Goal: Find contact information: Find contact information

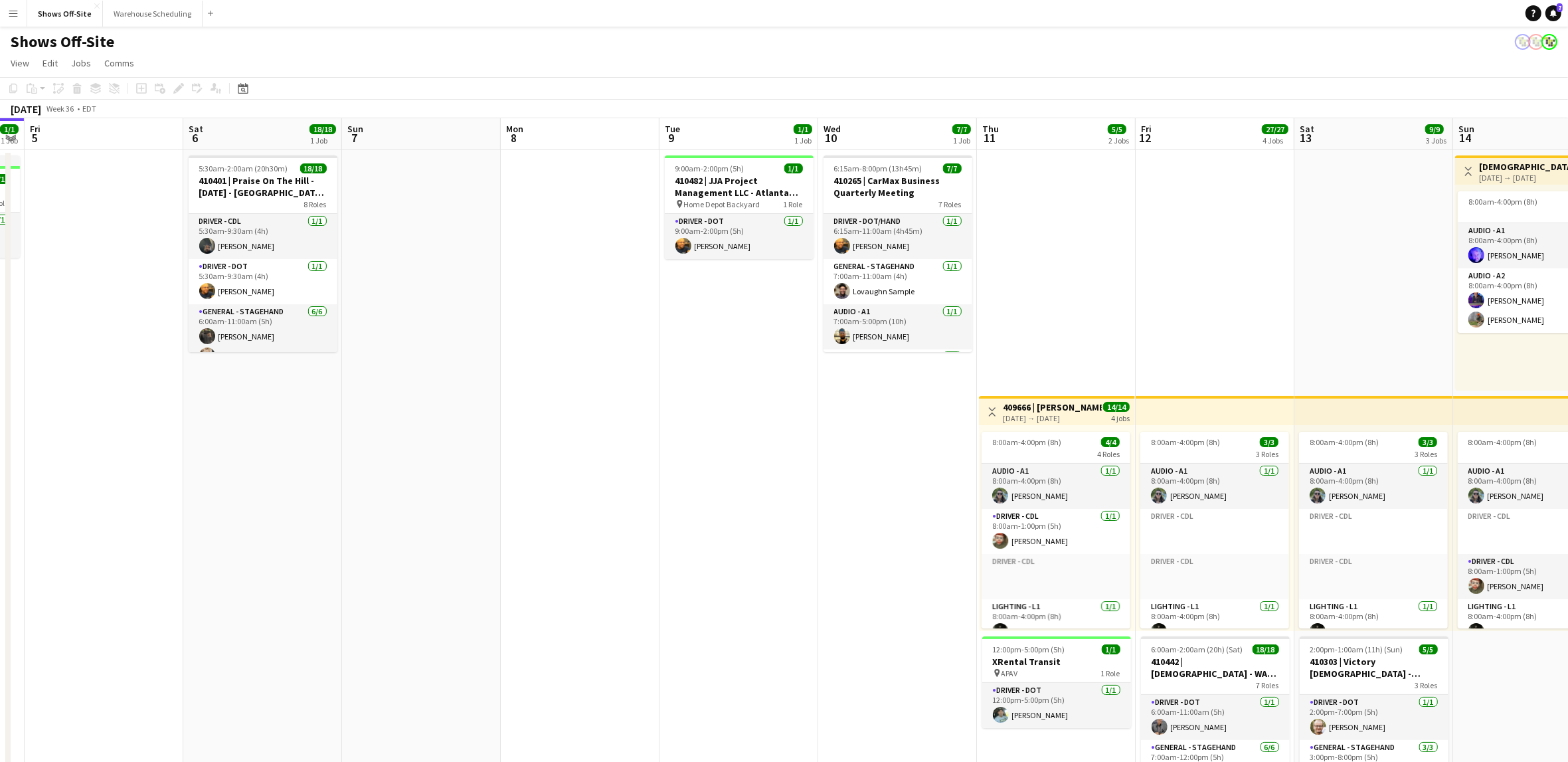
scroll to position [0, 462]
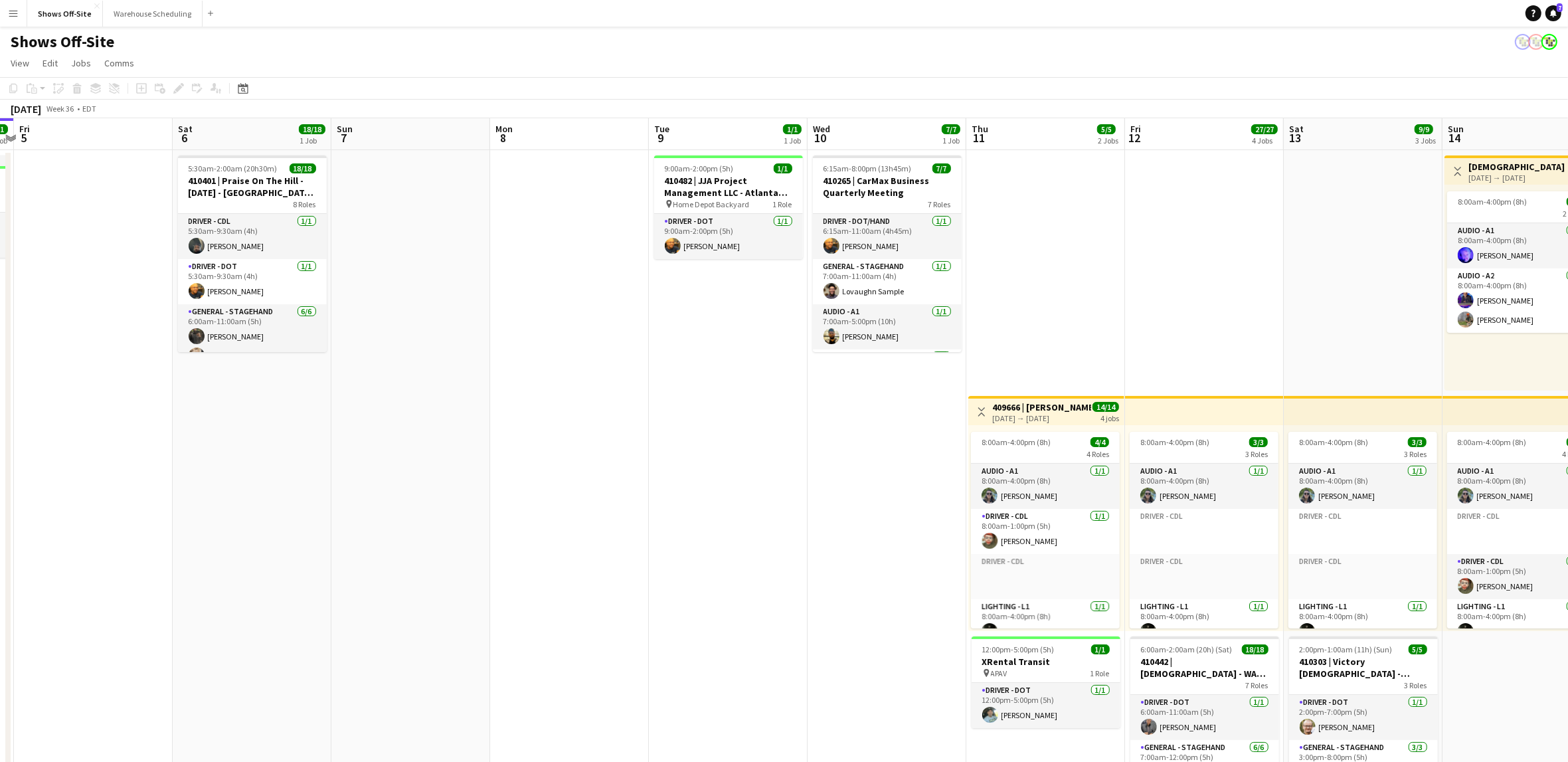
drag, startPoint x: 817, startPoint y: 376, endPoint x: 558, endPoint y: 368, distance: 259.1
click at [558, 368] on app-calendar-viewport "Tue 2 17/17 2 Jobs Wed 3 16/16 1 Job Thu 4 1/1 1 Job Fri 5 Sat 6 18/18 1 Job Su…" at bounding box center [784, 645] width 1568 height 1054
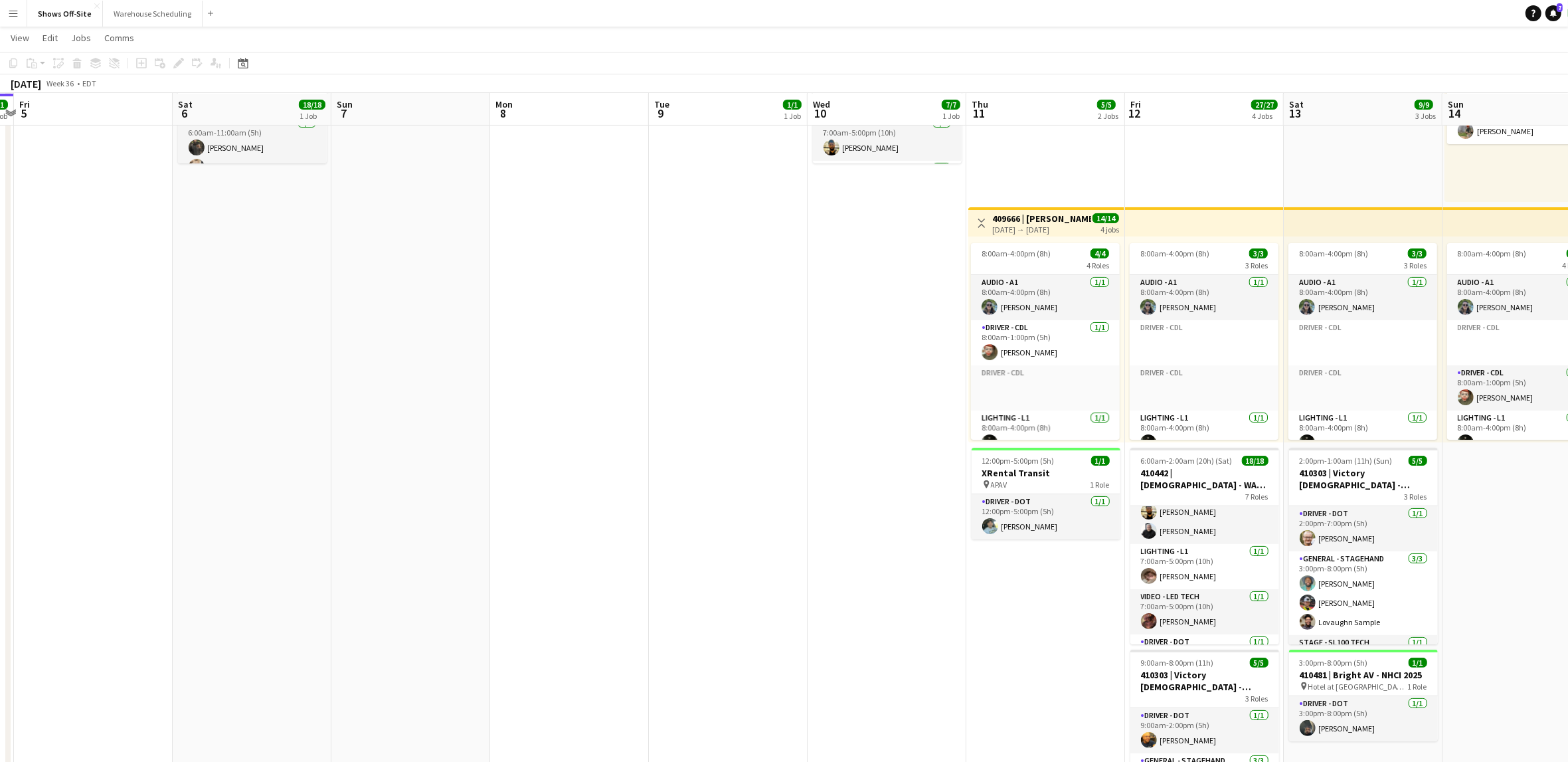
scroll to position [228, 0]
click at [1200, 601] on app-card-role "Video - LED Tech [DATE] 7:00am-5:00pm (10h) [PERSON_NAME]" at bounding box center [1205, 598] width 149 height 45
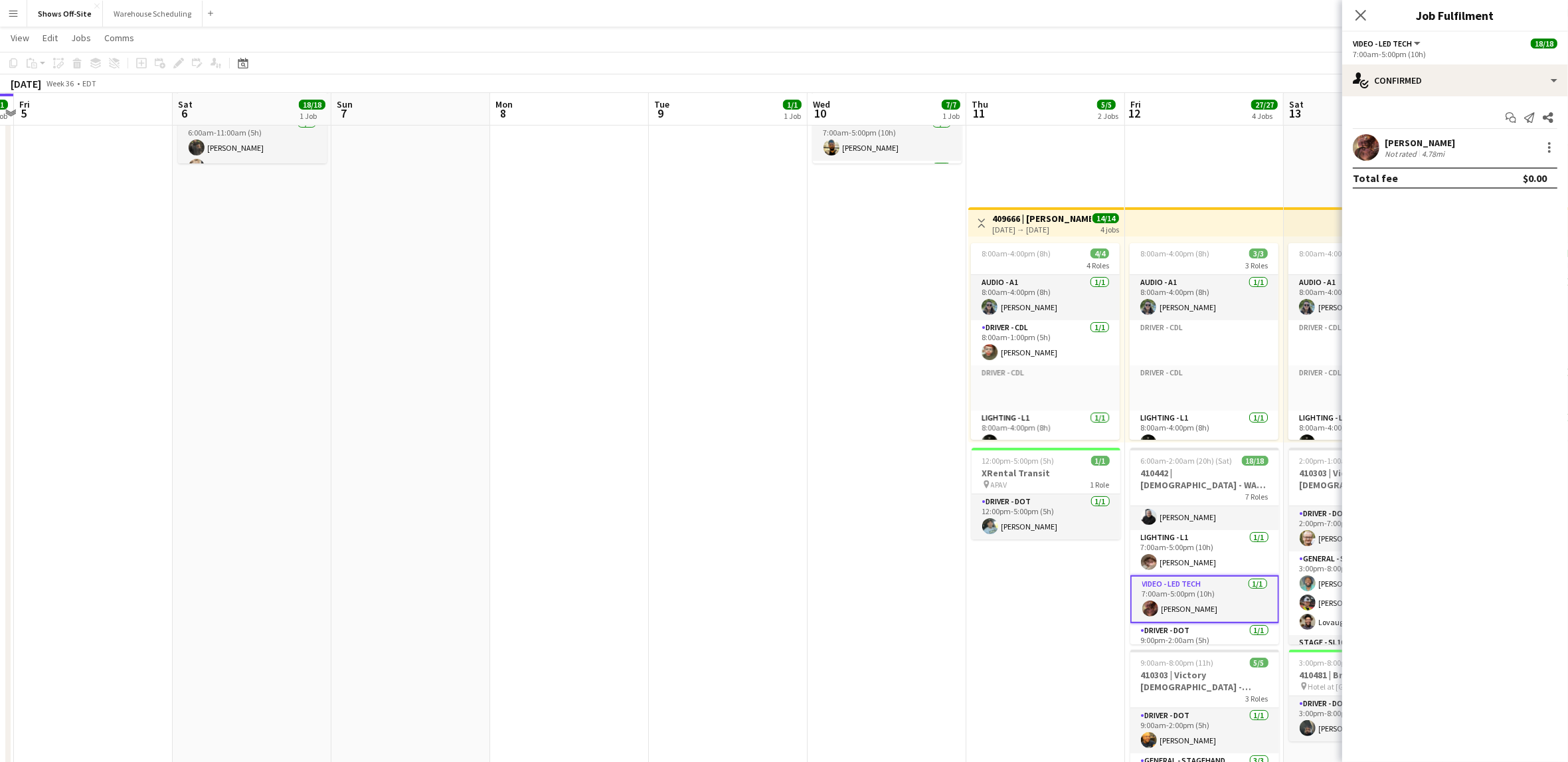
click at [1415, 144] on div "[PERSON_NAME]" at bounding box center [1420, 143] width 70 height 12
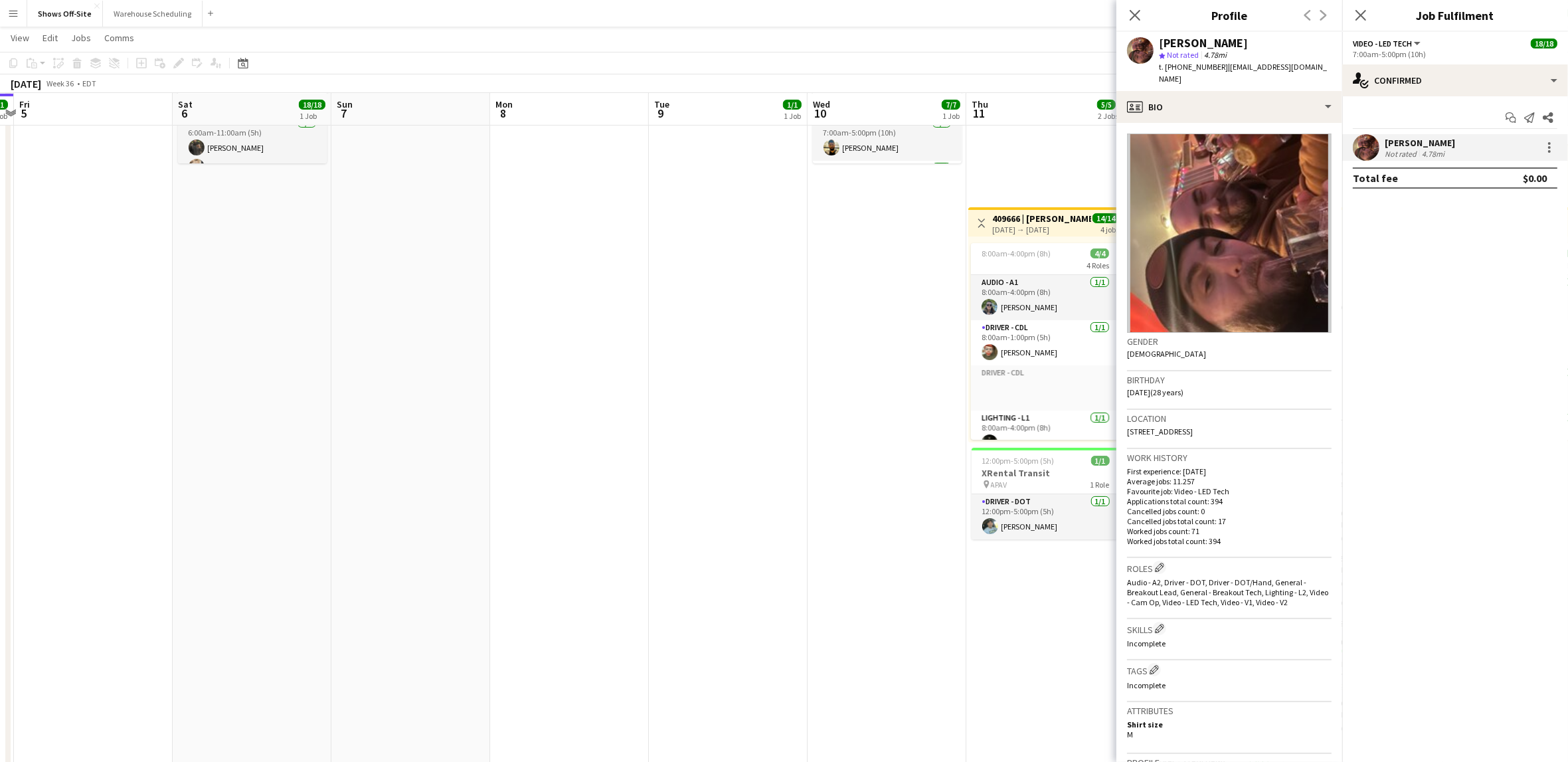
click at [1198, 67] on span "t. [PHONE_NUMBER]" at bounding box center [1193, 66] width 69 height 10
copy span "17064094621"
click at [1261, 66] on span "| [EMAIL_ADDRESS][DOMAIN_NAME]" at bounding box center [1243, 72] width 168 height 22
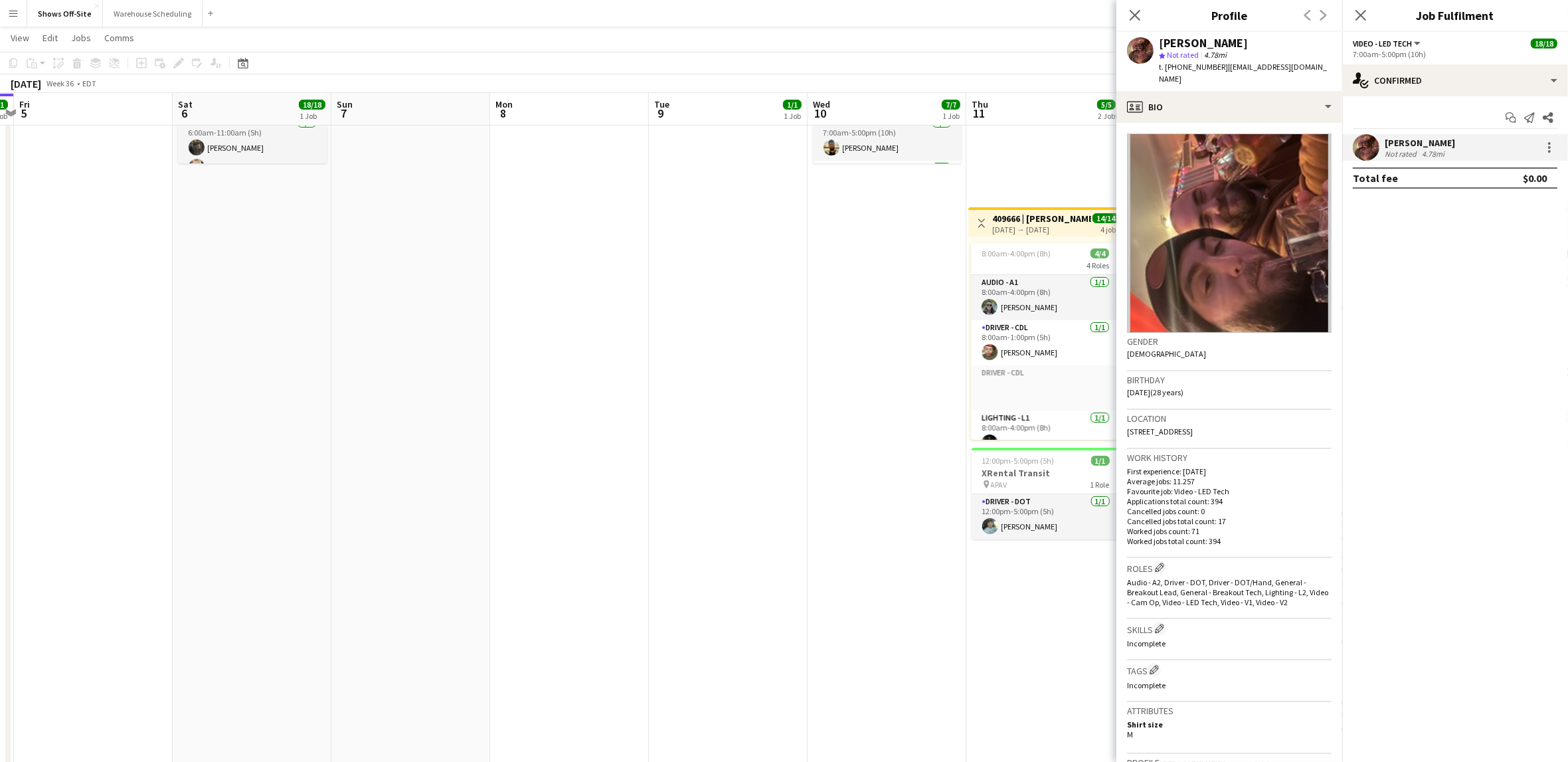
click at [1297, 68] on span "| [EMAIL_ADDRESS][DOMAIN_NAME]" at bounding box center [1243, 72] width 168 height 22
drag, startPoint x: 1298, startPoint y: 68, endPoint x: 1234, endPoint y: 70, distance: 64.0
click at [1234, 70] on div "[PERSON_NAME] star Not rated 4.78mi t. [PHONE_NUMBER] | [EMAIL_ADDRESS][DOMAIN_…" at bounding box center [1229, 61] width 226 height 59
copy app-crew-profile "[EMAIL_ADDRESS][DOMAIN_NAME] profile"
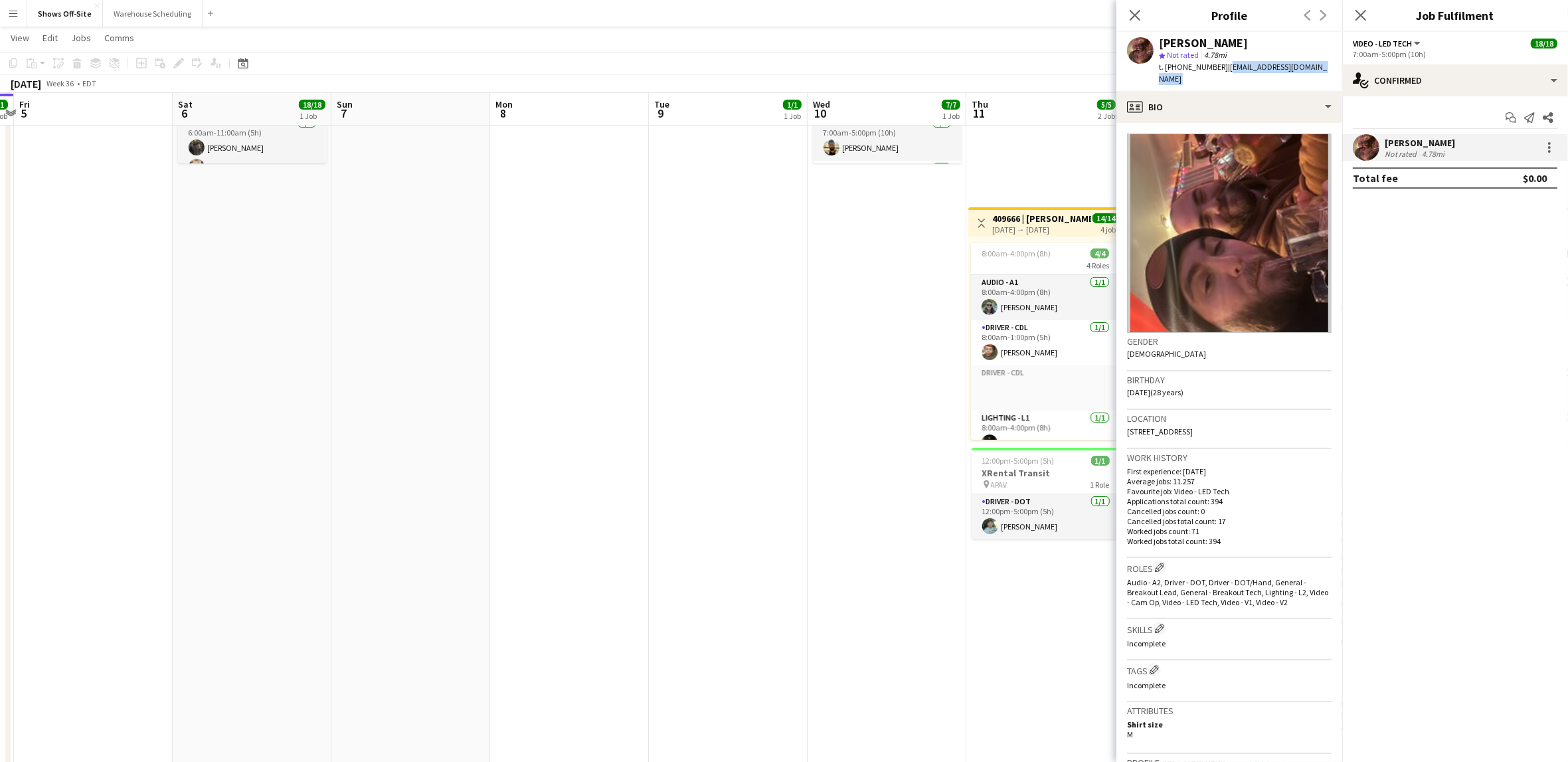
click at [811, 380] on app-date-cell "6:15am-8:00pm (13h45m) 7/7 410265 | CarMax Business Quarterly Meeting 7 Roles D…" at bounding box center [887, 472] width 159 height 1022
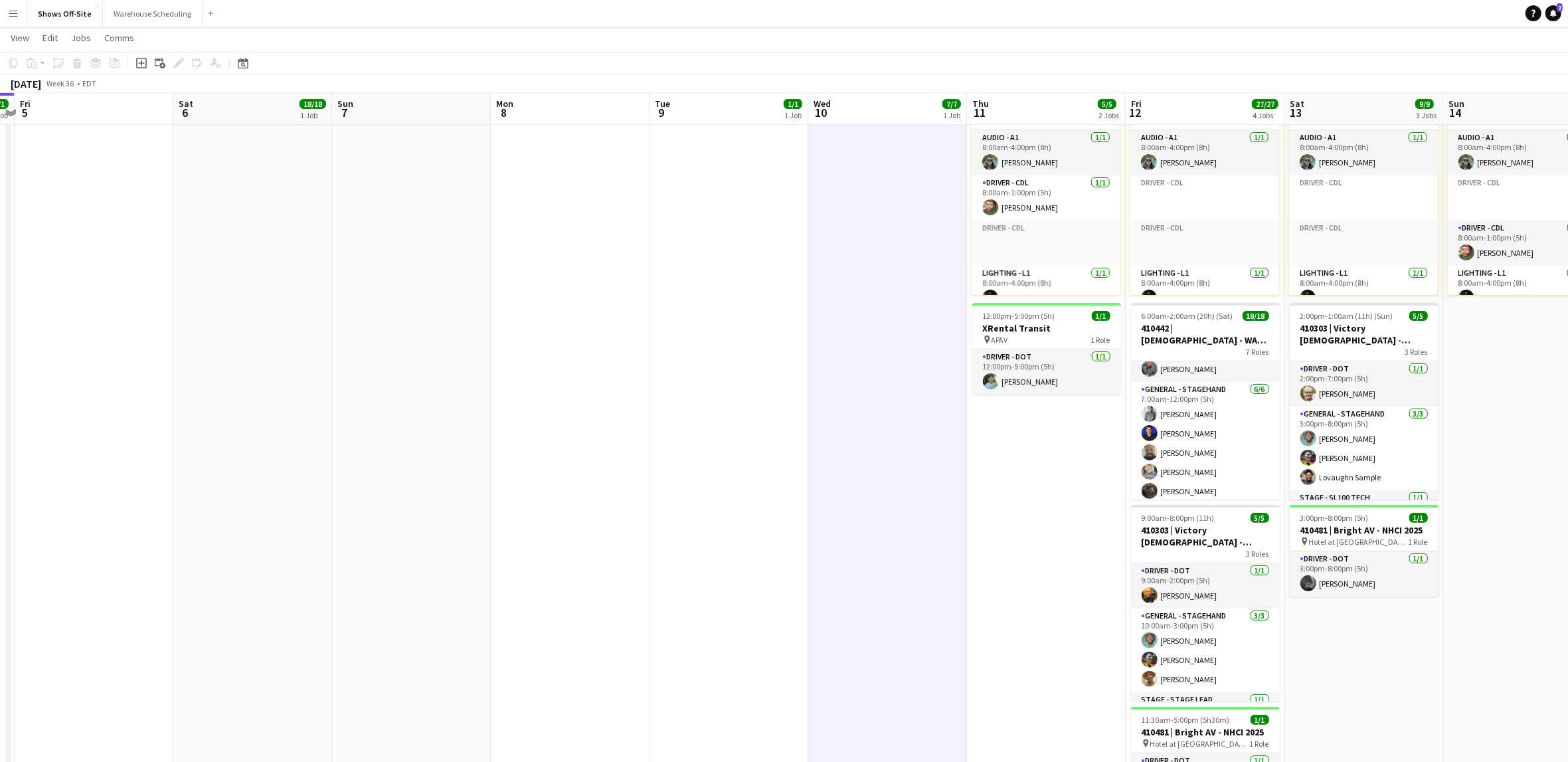
scroll to position [0, 0]
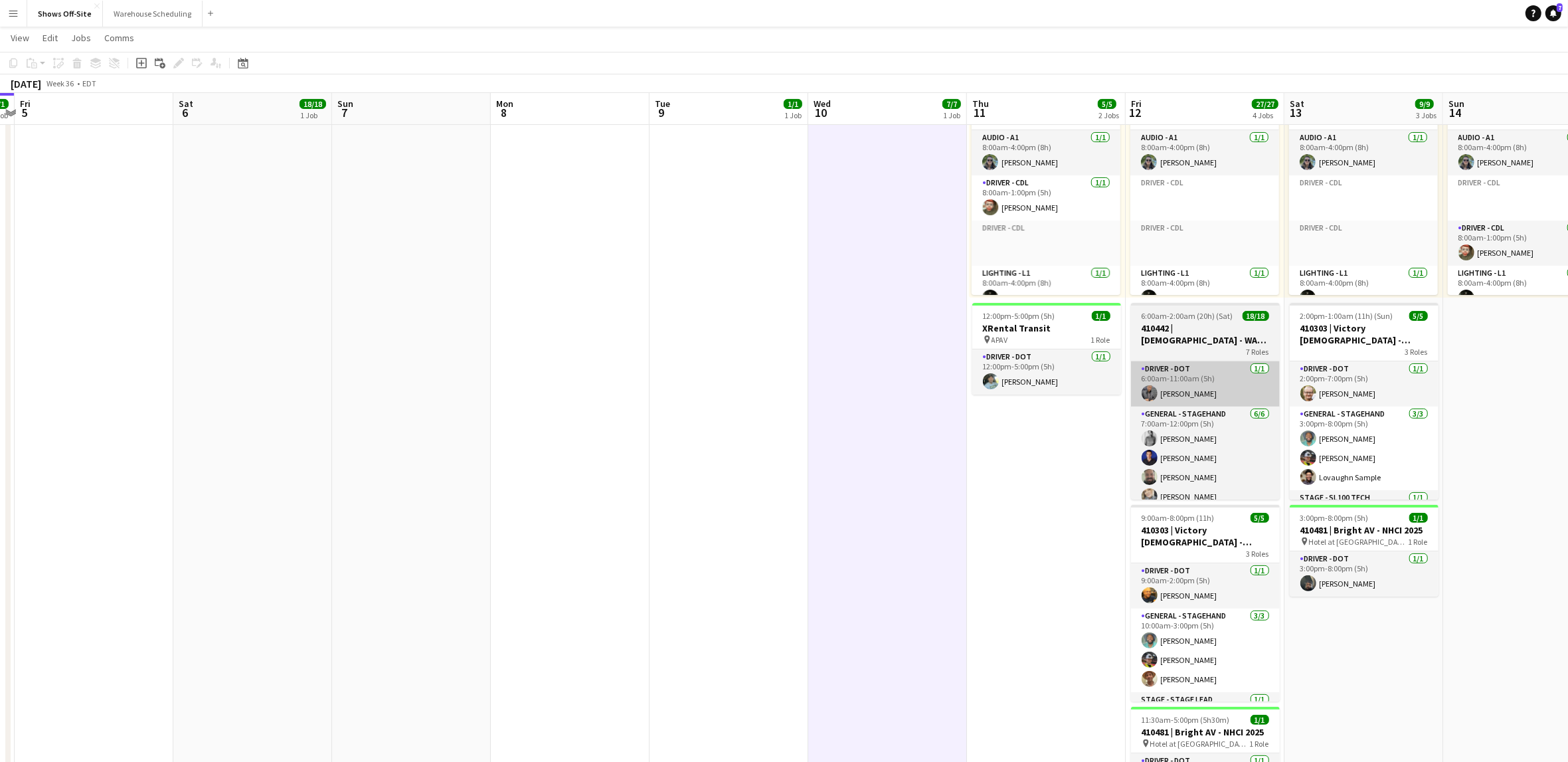
click at [1203, 395] on app-card-role "Driver - DOT [DATE] 6:00am-11:00am (5h) [PERSON_NAME]" at bounding box center [1206, 384] width 149 height 45
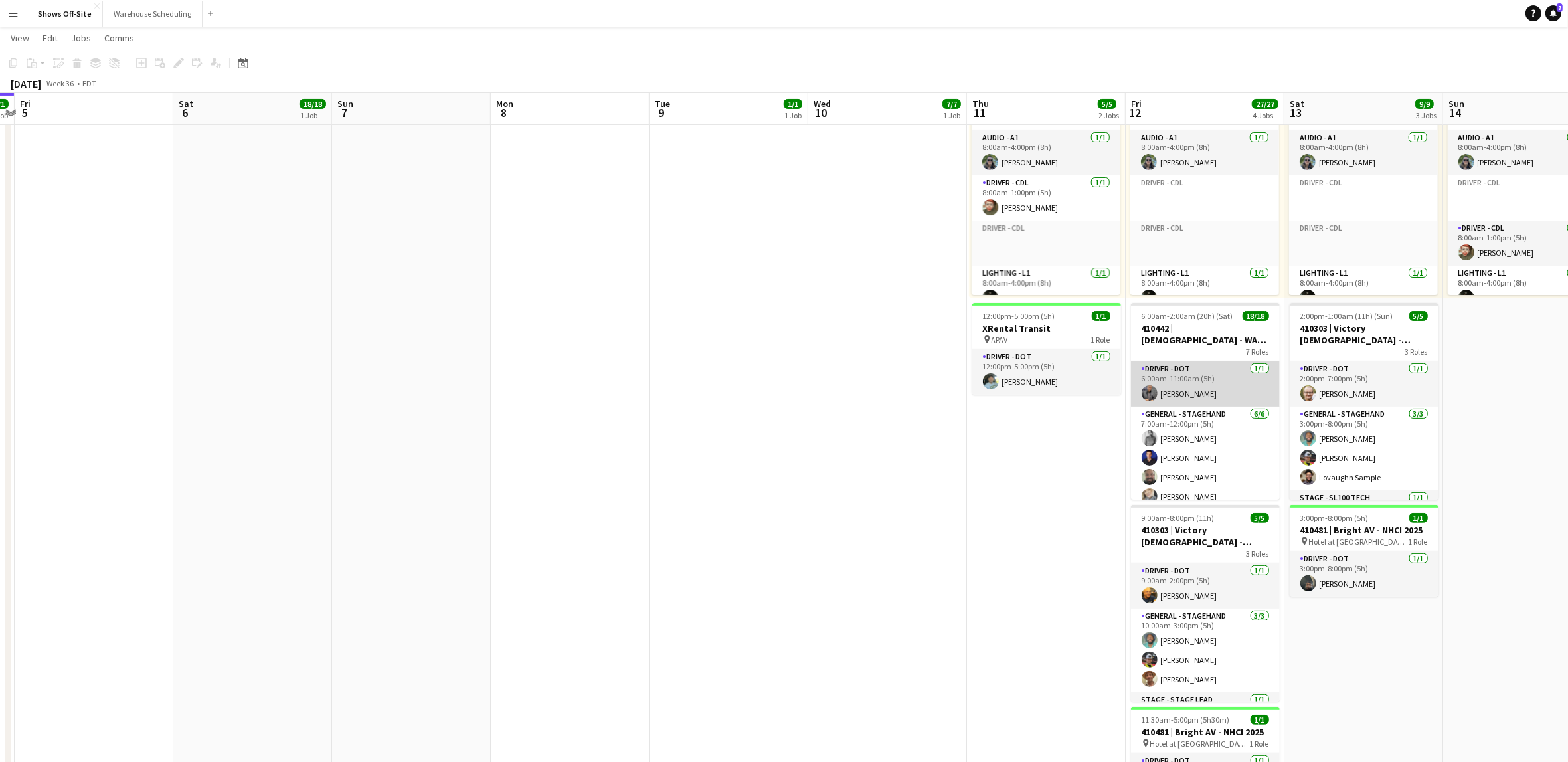
click at [1205, 387] on app-card-role "Driver - DOT [DATE] 6:00am-11:00am (5h) [PERSON_NAME]" at bounding box center [1206, 384] width 149 height 45
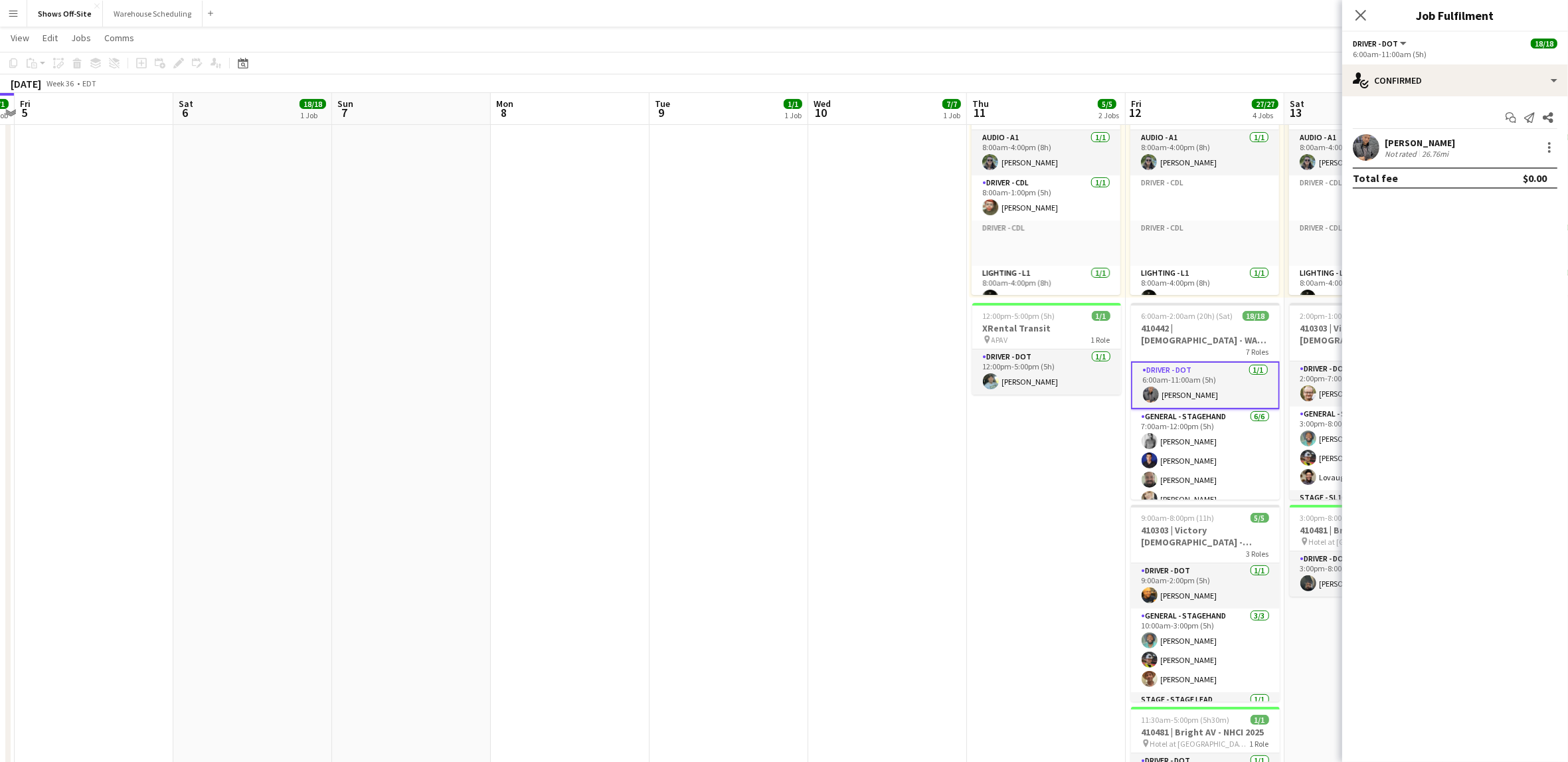
click at [1451, 147] on div "[PERSON_NAME]" at bounding box center [1420, 143] width 70 height 12
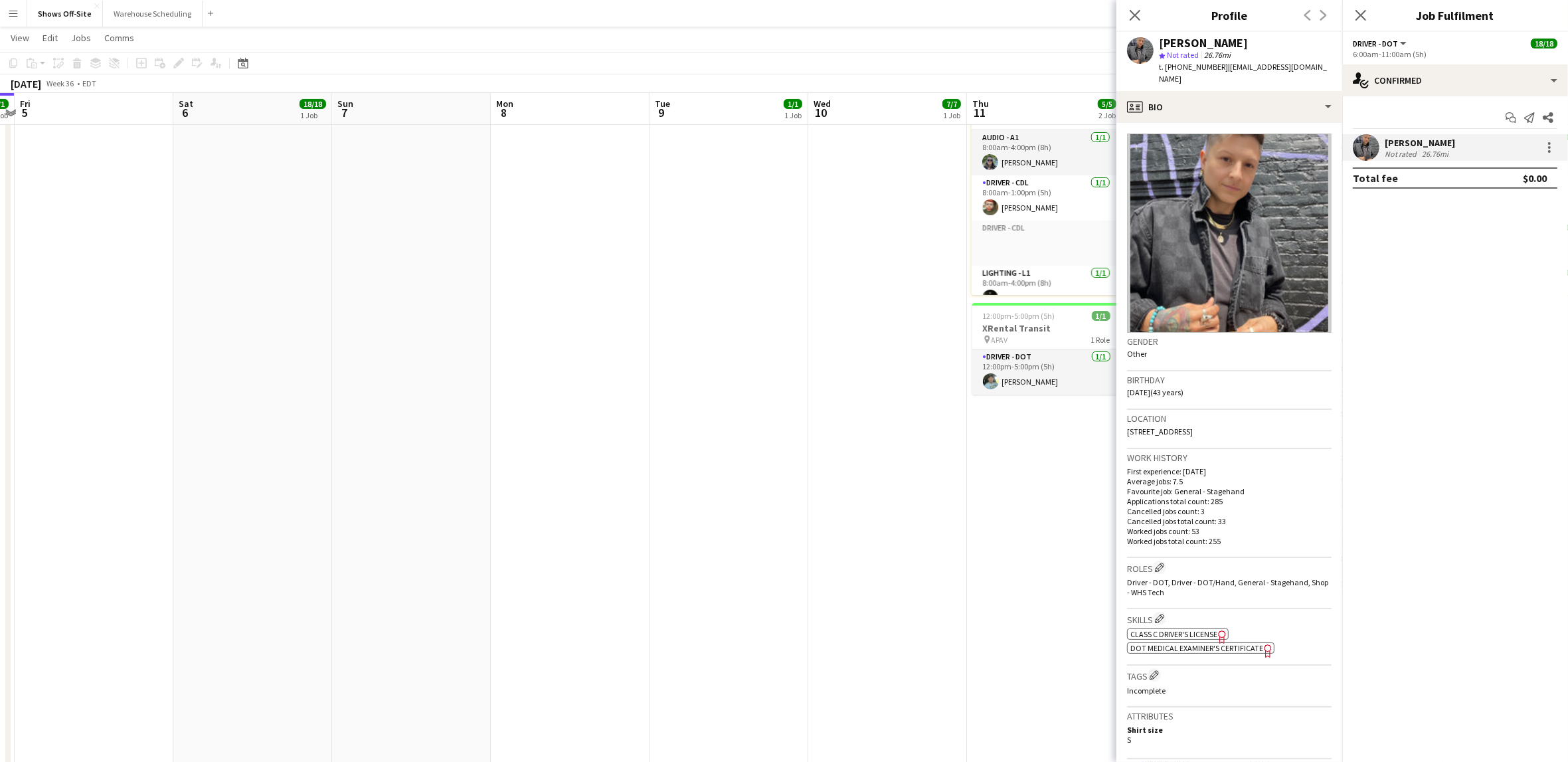
click at [1232, 45] on div "[PERSON_NAME]" at bounding box center [1204, 43] width 89 height 12
copy div "[PERSON_NAME]"
click at [1201, 69] on span "t. [PHONE_NUMBER]" at bounding box center [1193, 66] width 69 height 10
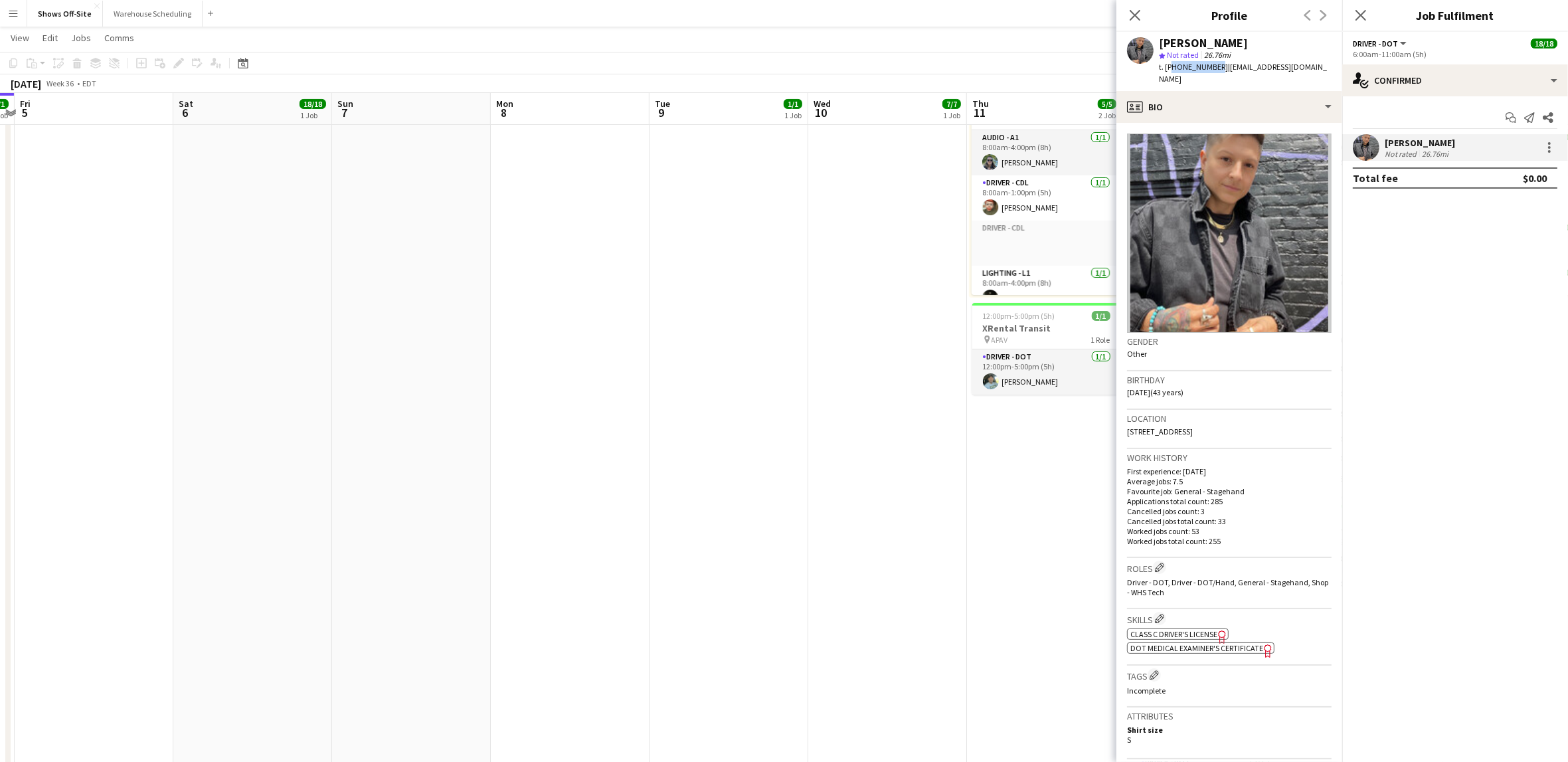
click at [1201, 69] on span "t. [PHONE_NUMBER]" at bounding box center [1193, 66] width 69 height 10
copy span "14042933480"
click at [856, 310] on app-date-cell "6:15am-8:00pm (13h45m) 7/7 410265 | CarMax Business Quarterly Meeting 7 Roles D…" at bounding box center [888, 328] width 159 height 1022
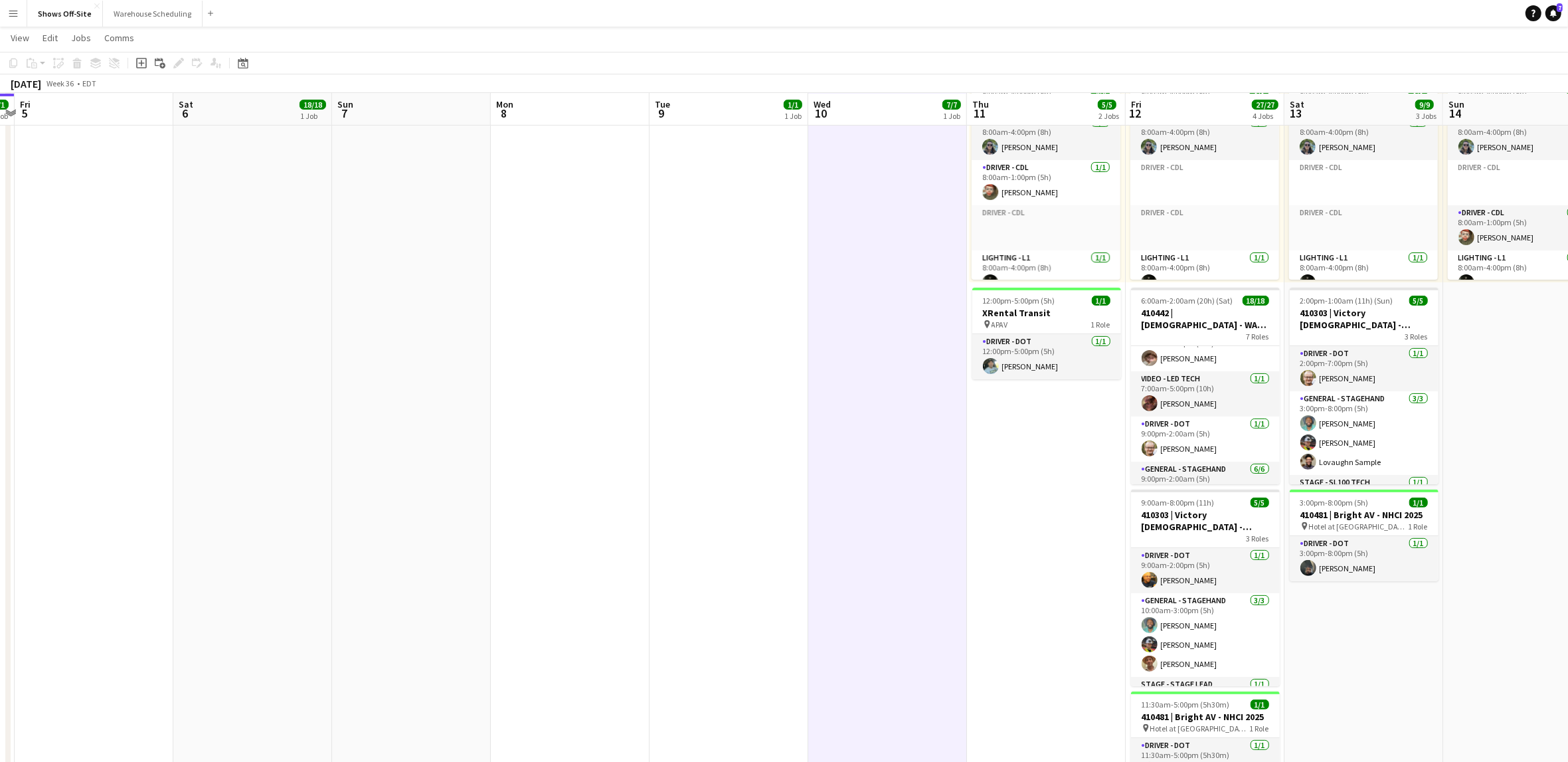
scroll to position [296, 0]
click at [1209, 419] on app-card-role "Driver - DOT [DATE] 9:00pm-2:00am (5h) [PERSON_NAME]" at bounding box center [1206, 414] width 149 height 45
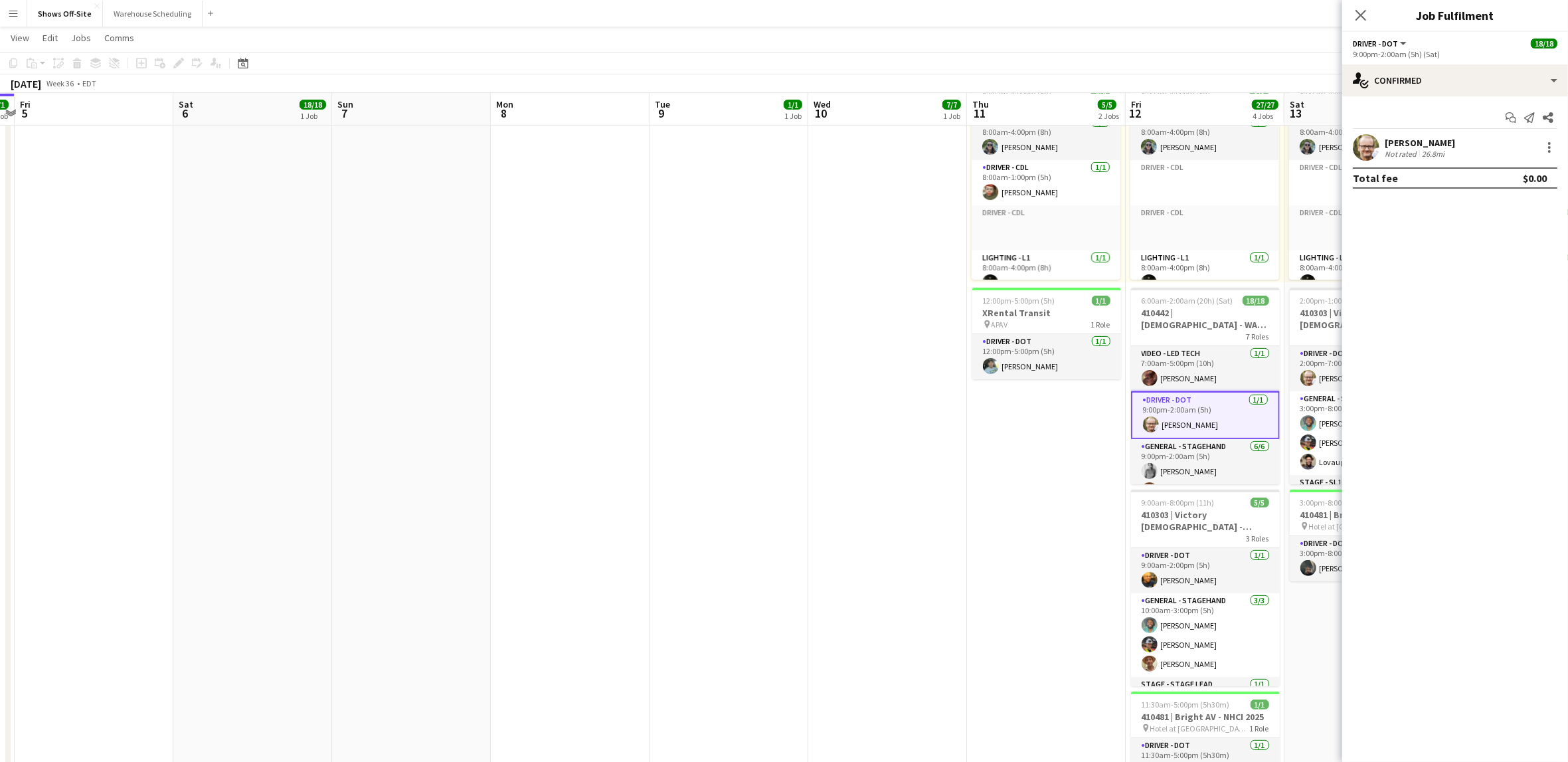
click at [1389, 144] on div "[PERSON_NAME]" at bounding box center [1420, 143] width 70 height 12
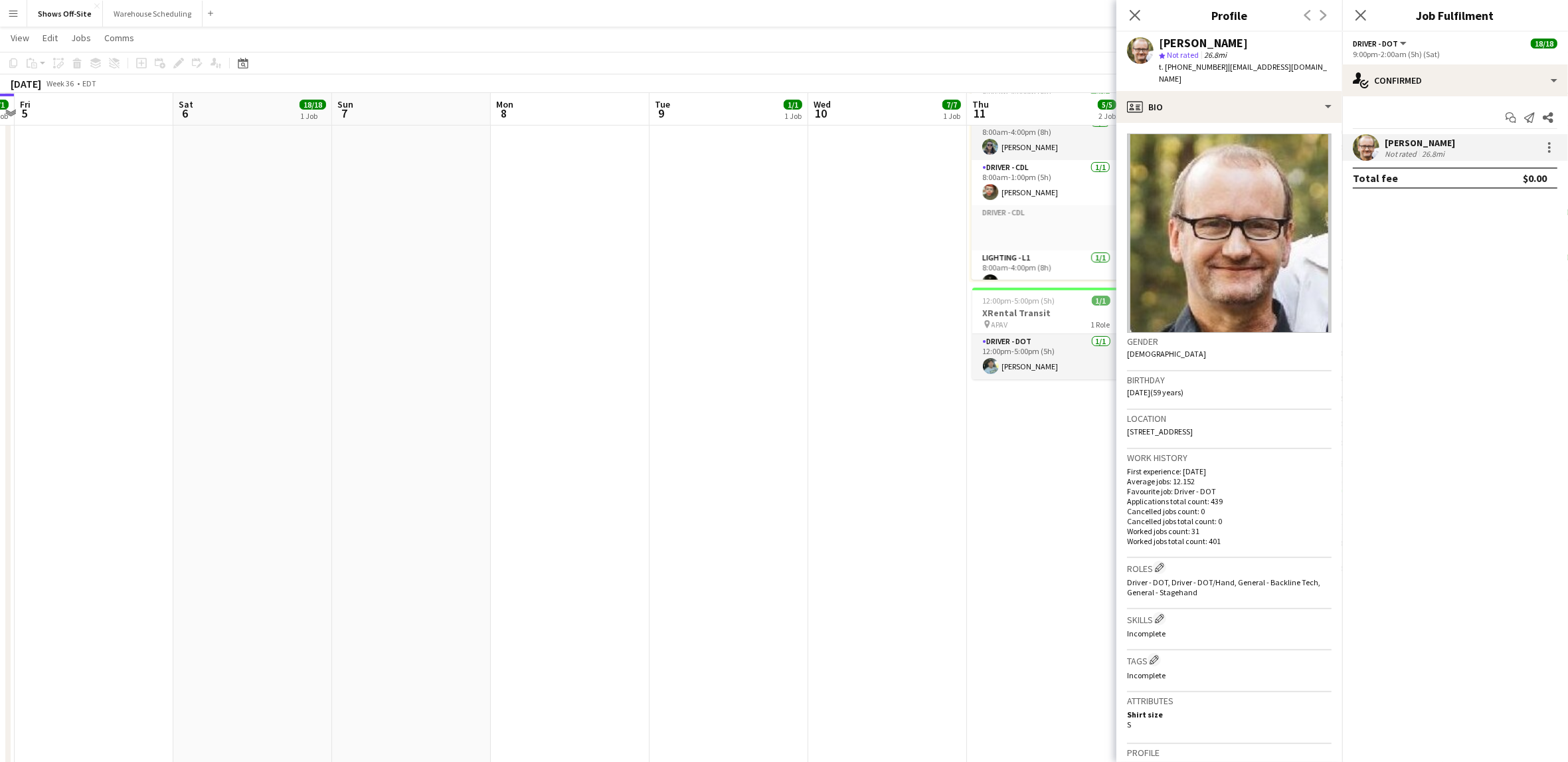
click at [1199, 66] on span "t. [PHONE_NUMBER]" at bounding box center [1193, 66] width 69 height 10
copy span "14044686994"
click at [769, 293] on app-date-cell "9:00am-2:00pm (5h) 1/1 410482 | JJA Project Management LLC - Atlanta Food & Win…" at bounding box center [729, 313] width 159 height 1022
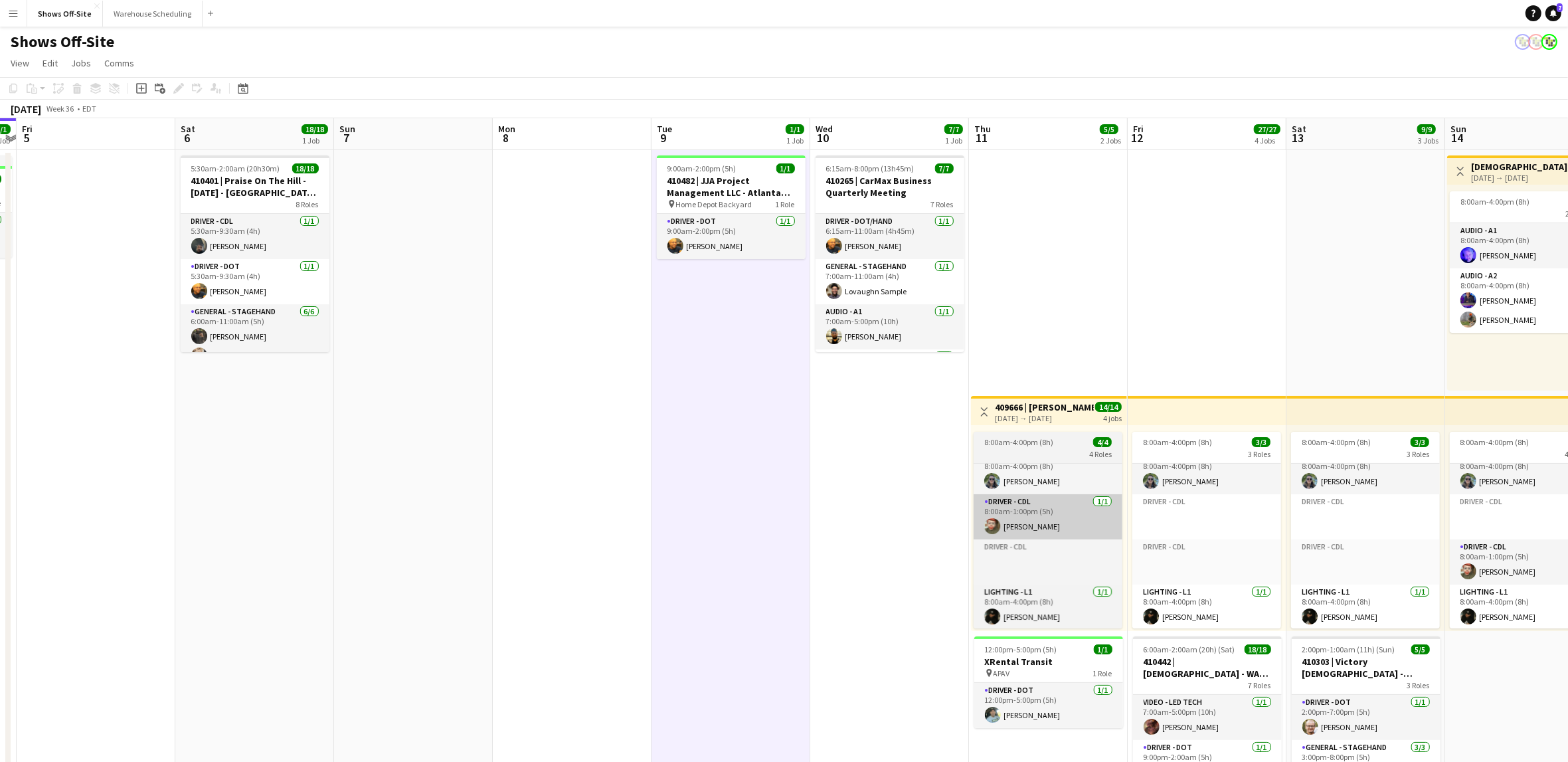
scroll to position [0, 0]
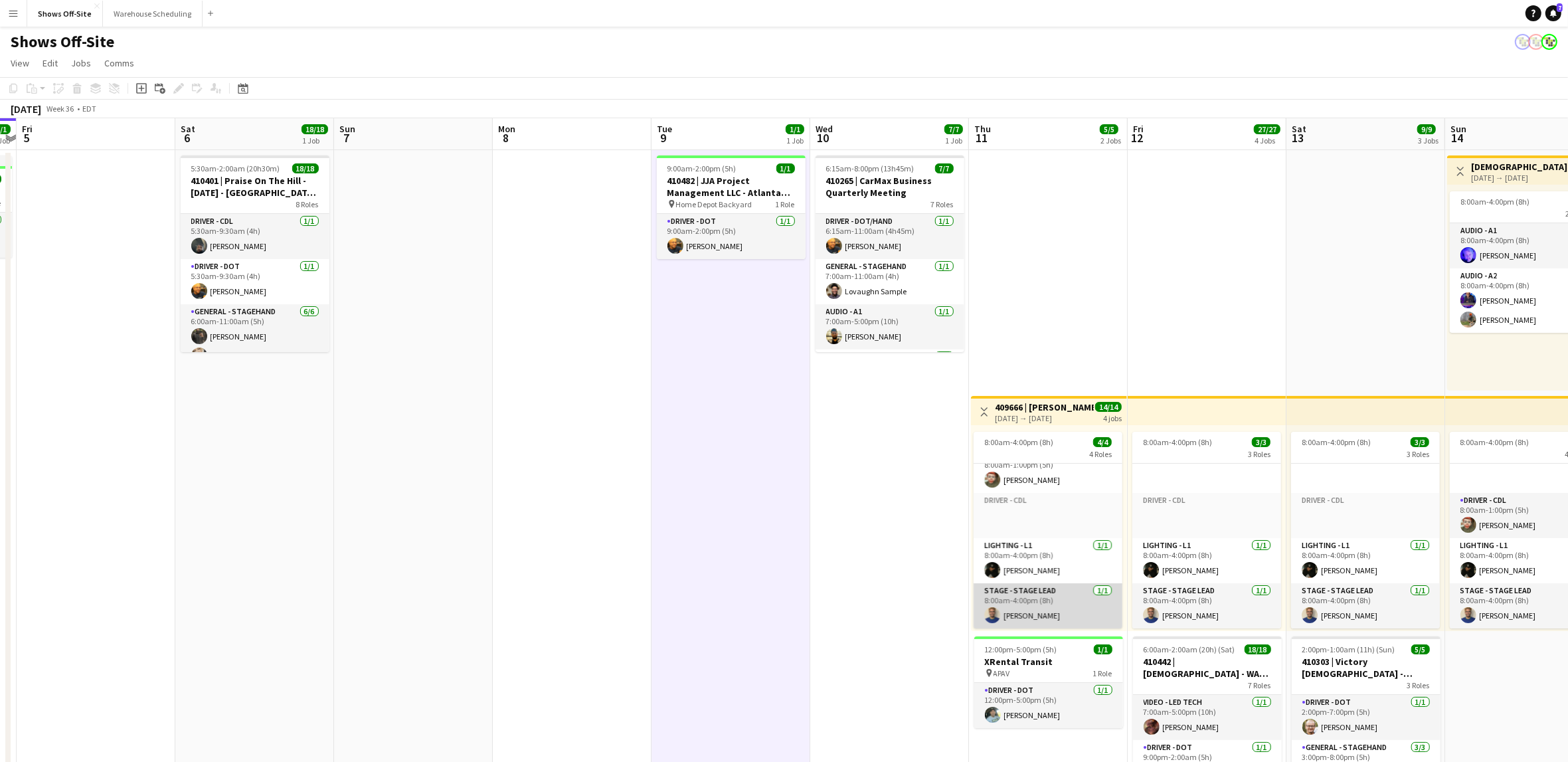
click at [1050, 611] on app-card-role "Stage - Stage Lead [DATE] 8:00am-4:00pm (8h) [PERSON_NAME]" at bounding box center [1048, 607] width 149 height 45
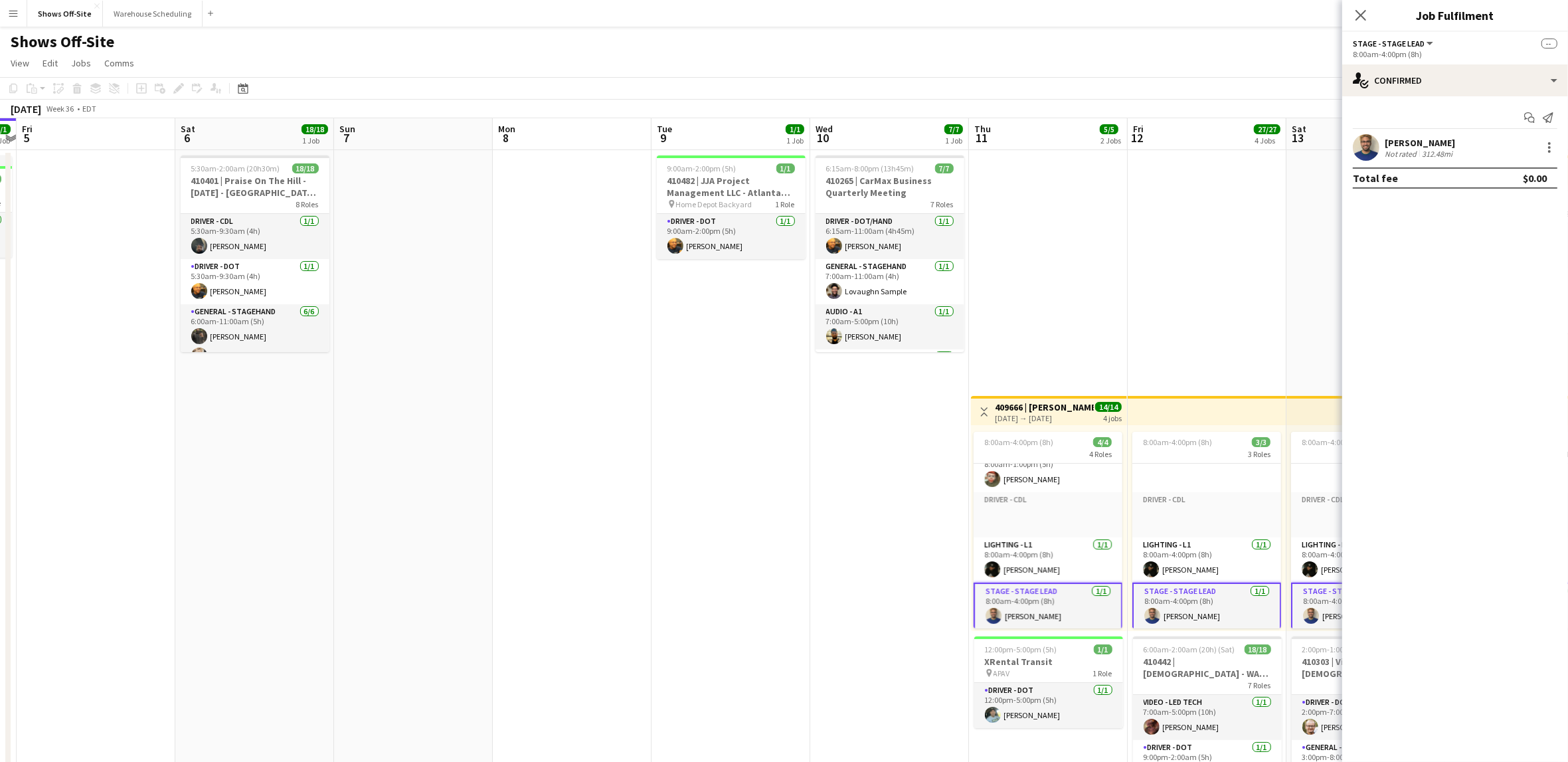
click at [1423, 142] on div "[PERSON_NAME]" at bounding box center [1420, 143] width 70 height 12
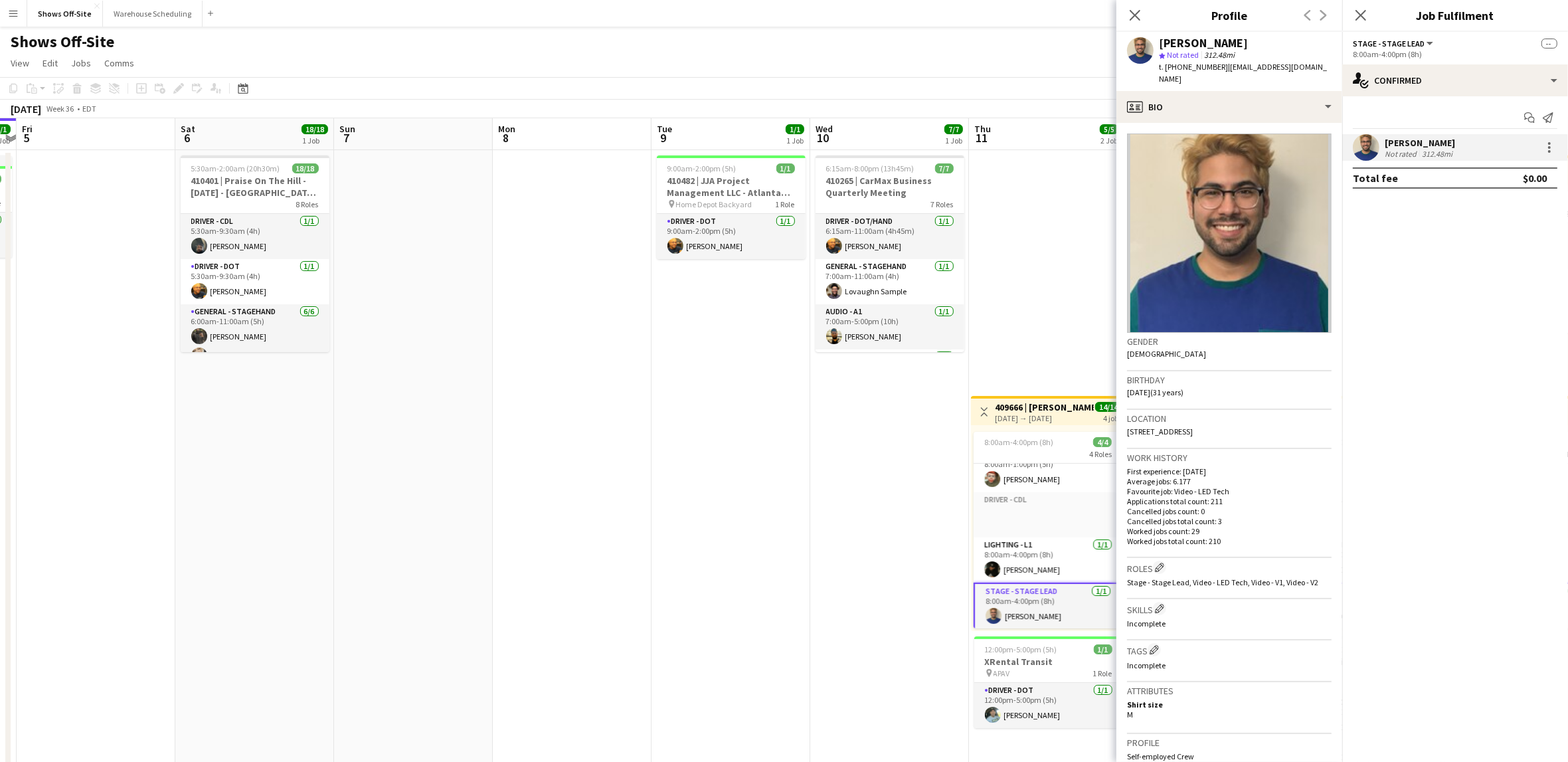
click at [1182, 45] on div "[PERSON_NAME]" at bounding box center [1204, 43] width 89 height 12
copy div "[PERSON_NAME]"
click at [1206, 65] on span "t. [PHONE_NUMBER]" at bounding box center [1193, 66] width 69 height 10
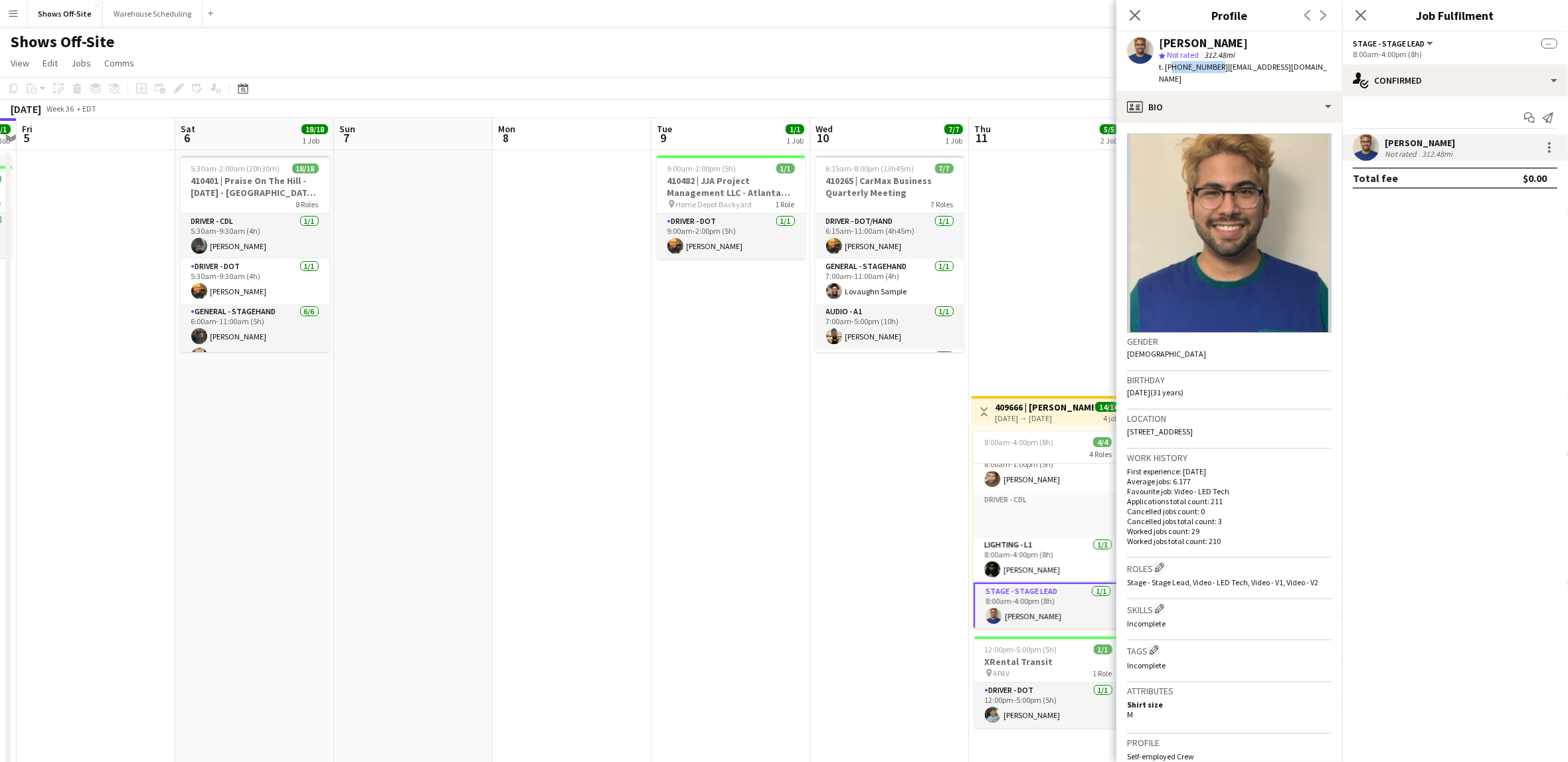
click at [1206, 65] on span "t. [PHONE_NUMBER]" at bounding box center [1193, 66] width 69 height 10
copy span "14239030788"
click at [1254, 70] on span "| [EMAIL_ADDRESS][DOMAIN_NAME]" at bounding box center [1243, 72] width 168 height 22
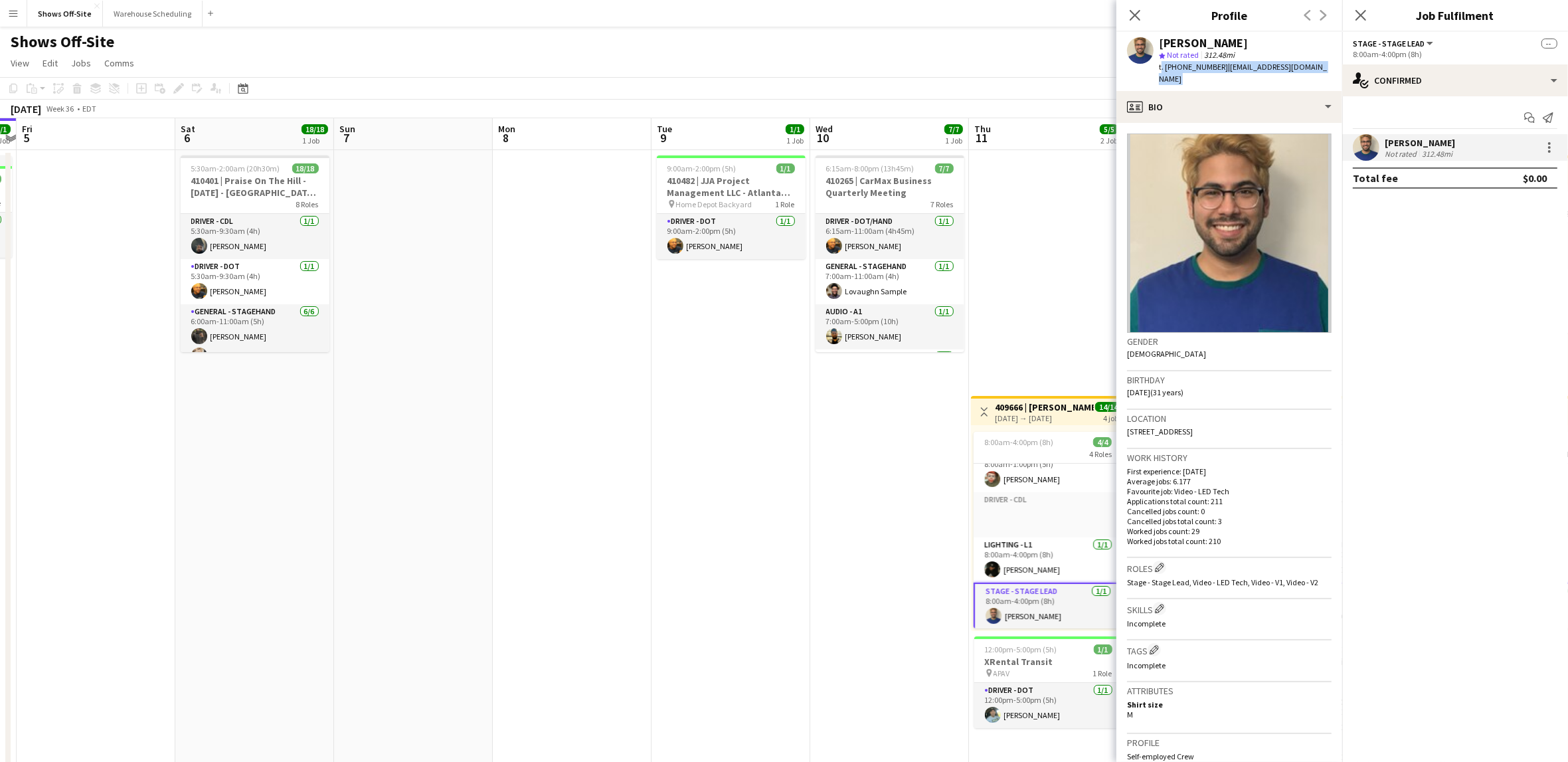
click at [1289, 68] on span "| [EMAIL_ADDRESS][DOMAIN_NAME]" at bounding box center [1243, 72] width 168 height 22
drag, startPoint x: 1296, startPoint y: 68, endPoint x: 1218, endPoint y: 71, distance: 78.1
click at [1218, 71] on div "[PERSON_NAME] star Not rated 312.48mi t. [PHONE_NUMBER] | [EMAIL_ADDRESS][DOMAI…" at bounding box center [1229, 61] width 226 height 59
copy span "[EMAIL_ADDRESS][DOMAIN_NAME]"
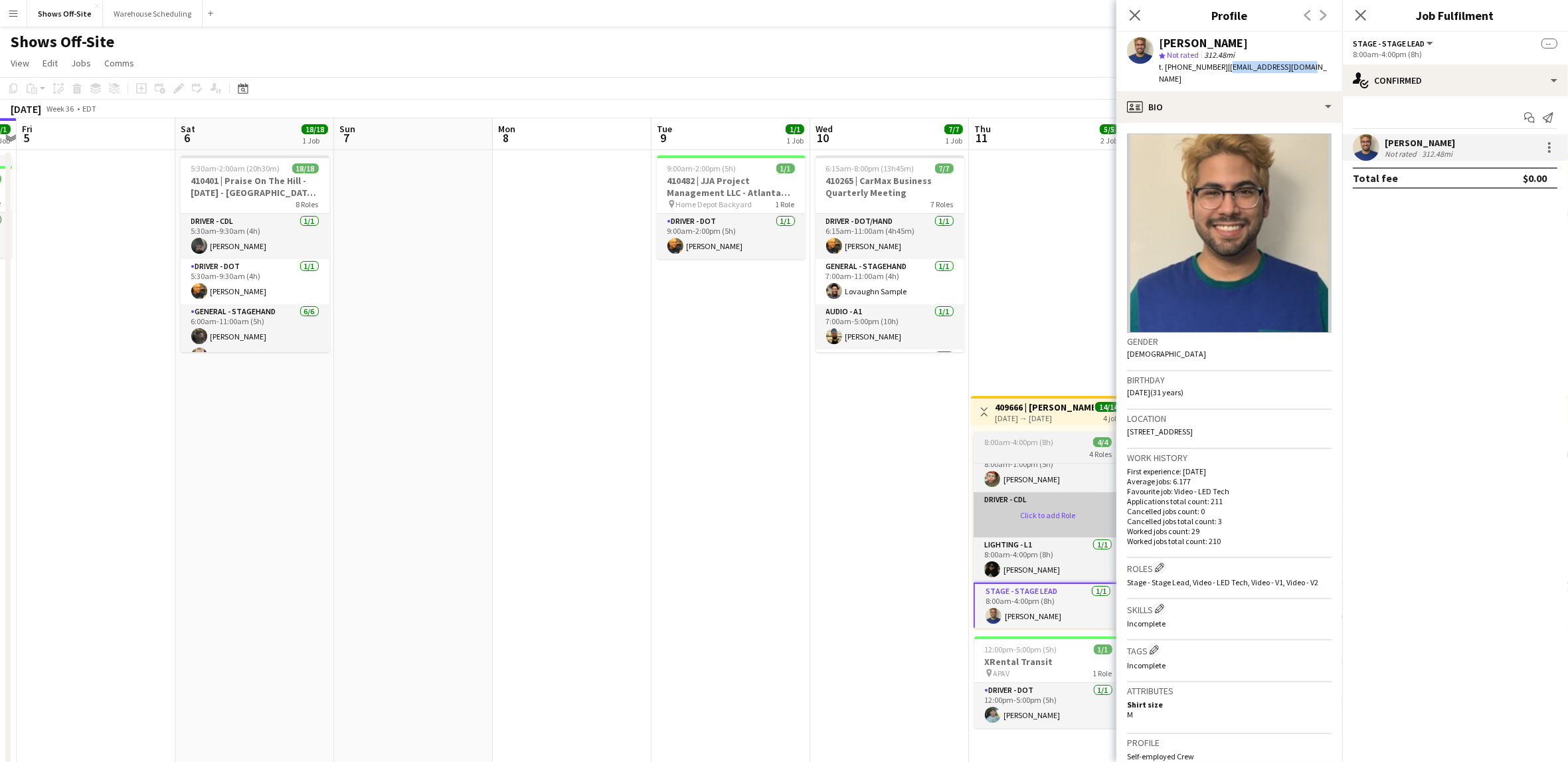
click at [1035, 497] on app-card-role-placeholder "Driver - CDL Click to add Role" at bounding box center [1048, 515] width 149 height 45
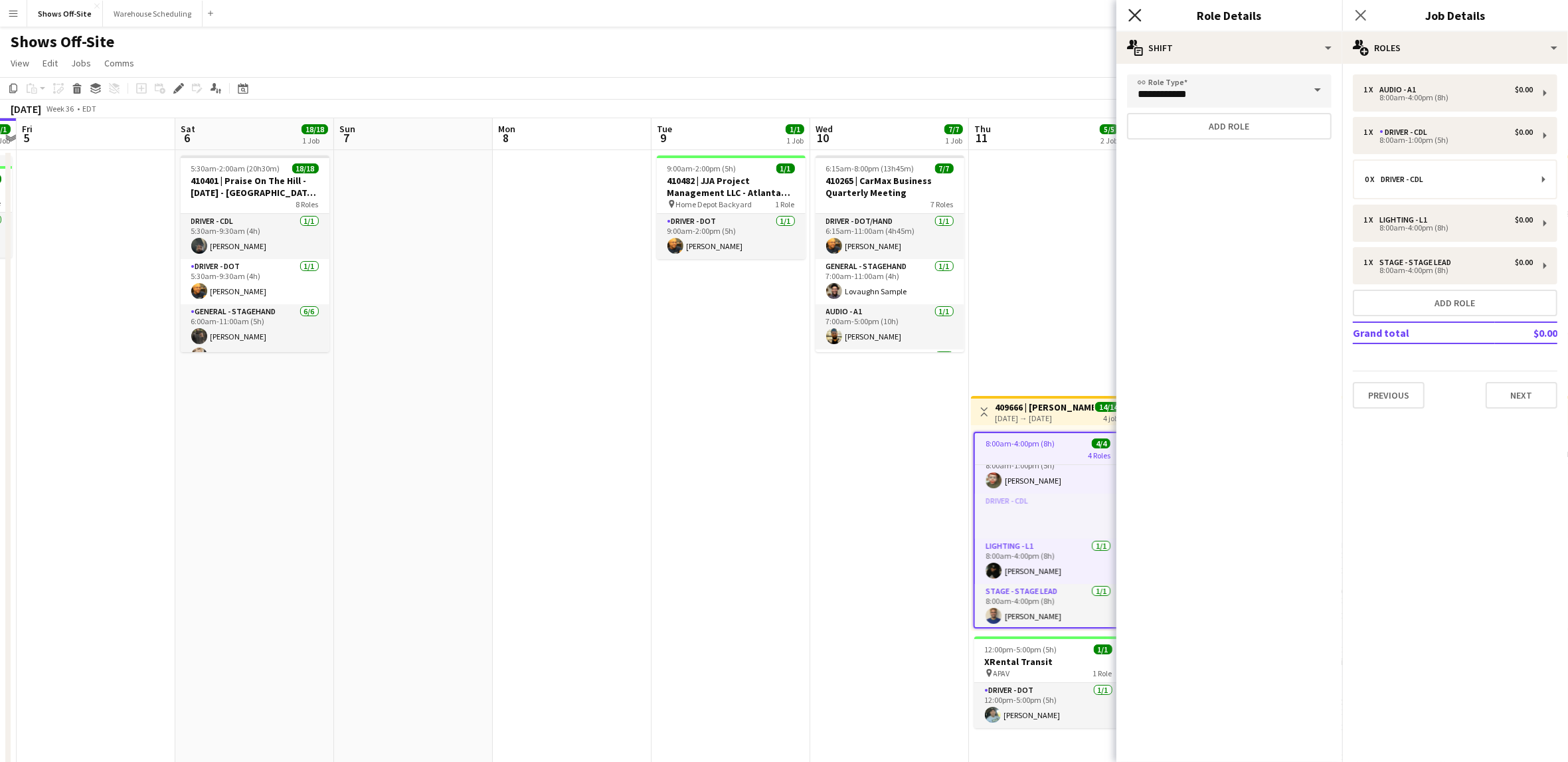
click at [1137, 18] on icon "Close pop-in" at bounding box center [1135, 15] width 13 height 13
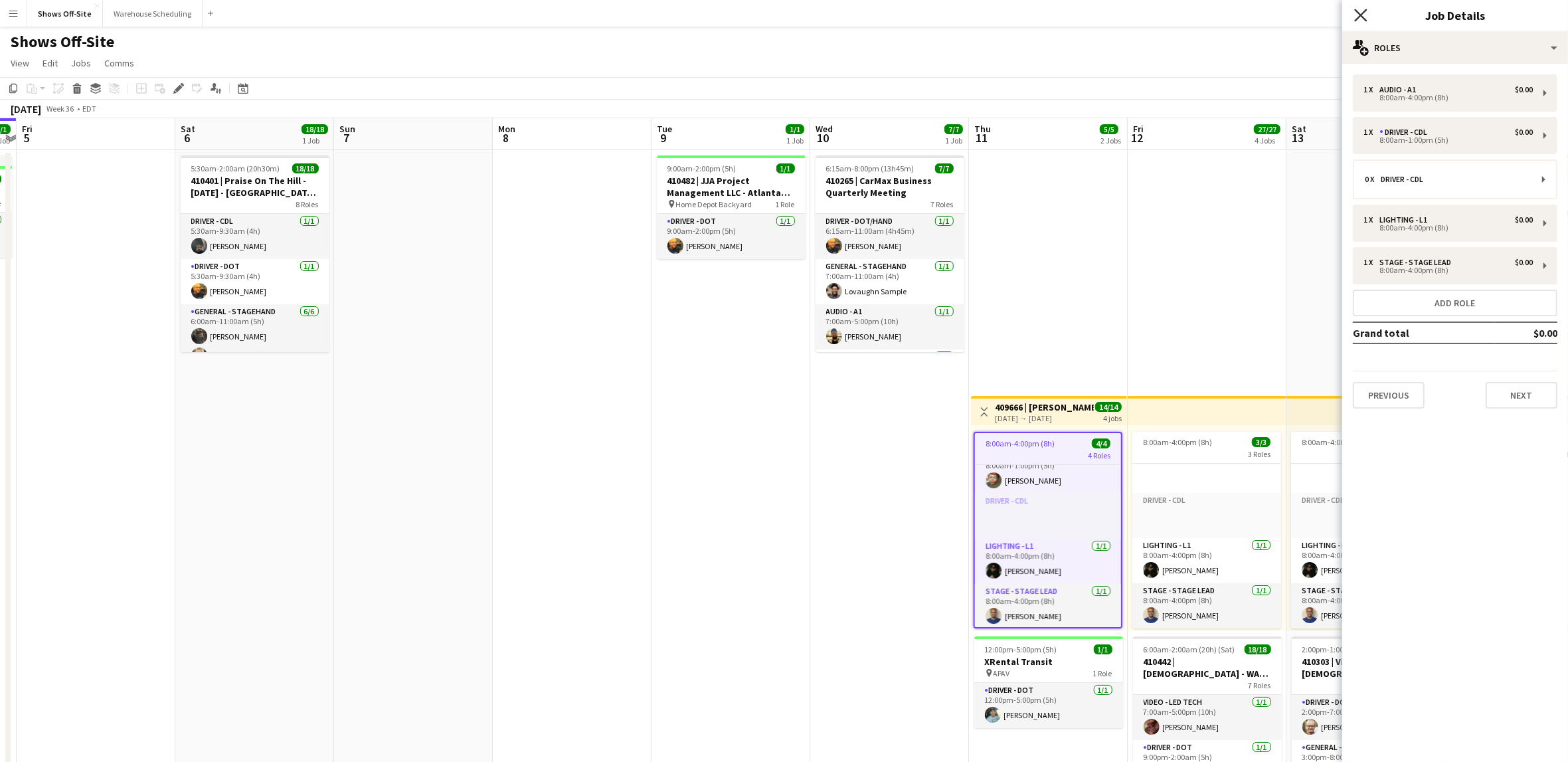
click at [1361, 17] on icon "Close pop-in" at bounding box center [1361, 15] width 13 height 13
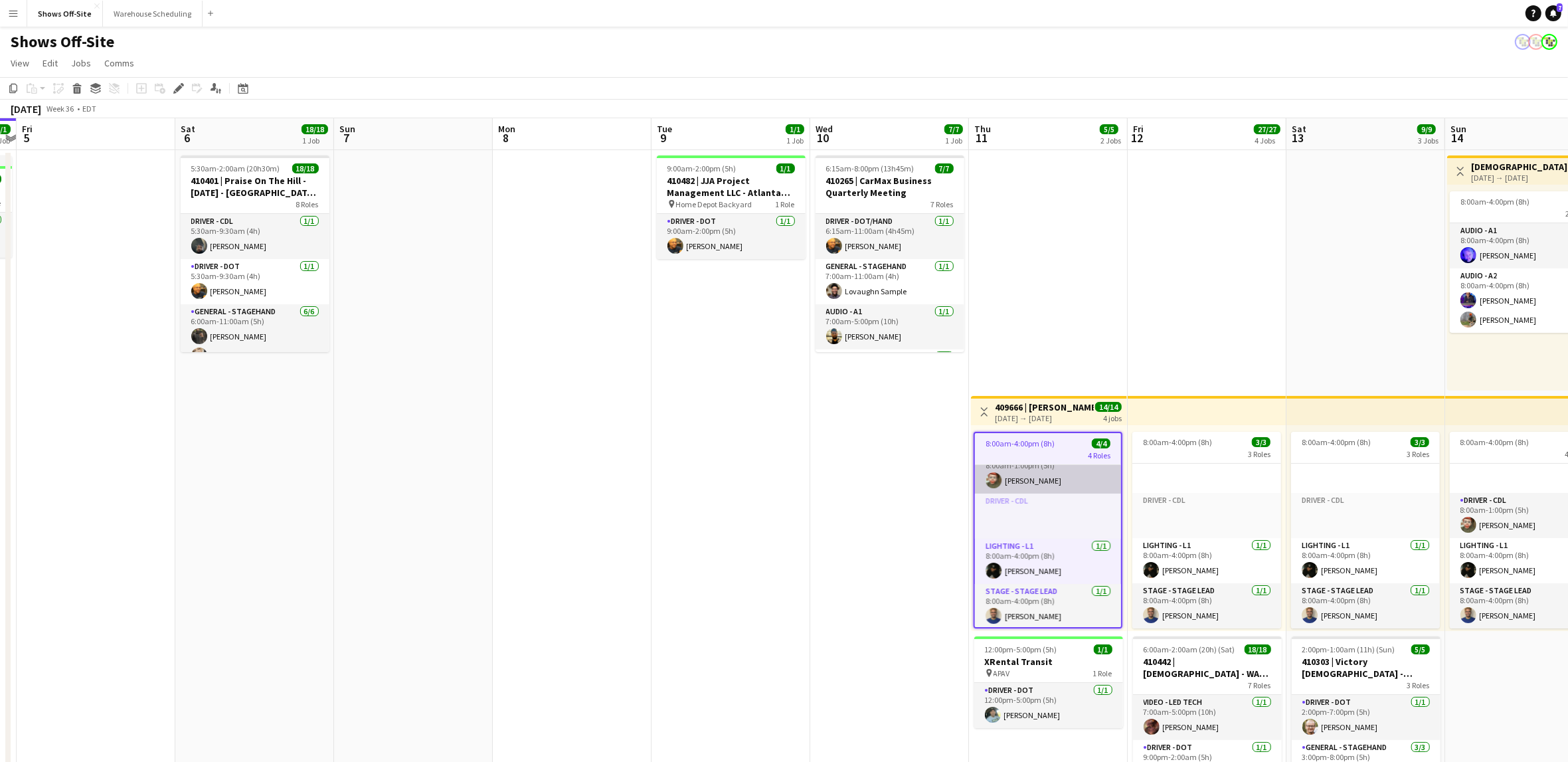
click at [1044, 476] on app-card-role "Driver - CDL [DATE] 8:00am-1:00pm (5h) [PERSON_NAME]" at bounding box center [1048, 471] width 147 height 45
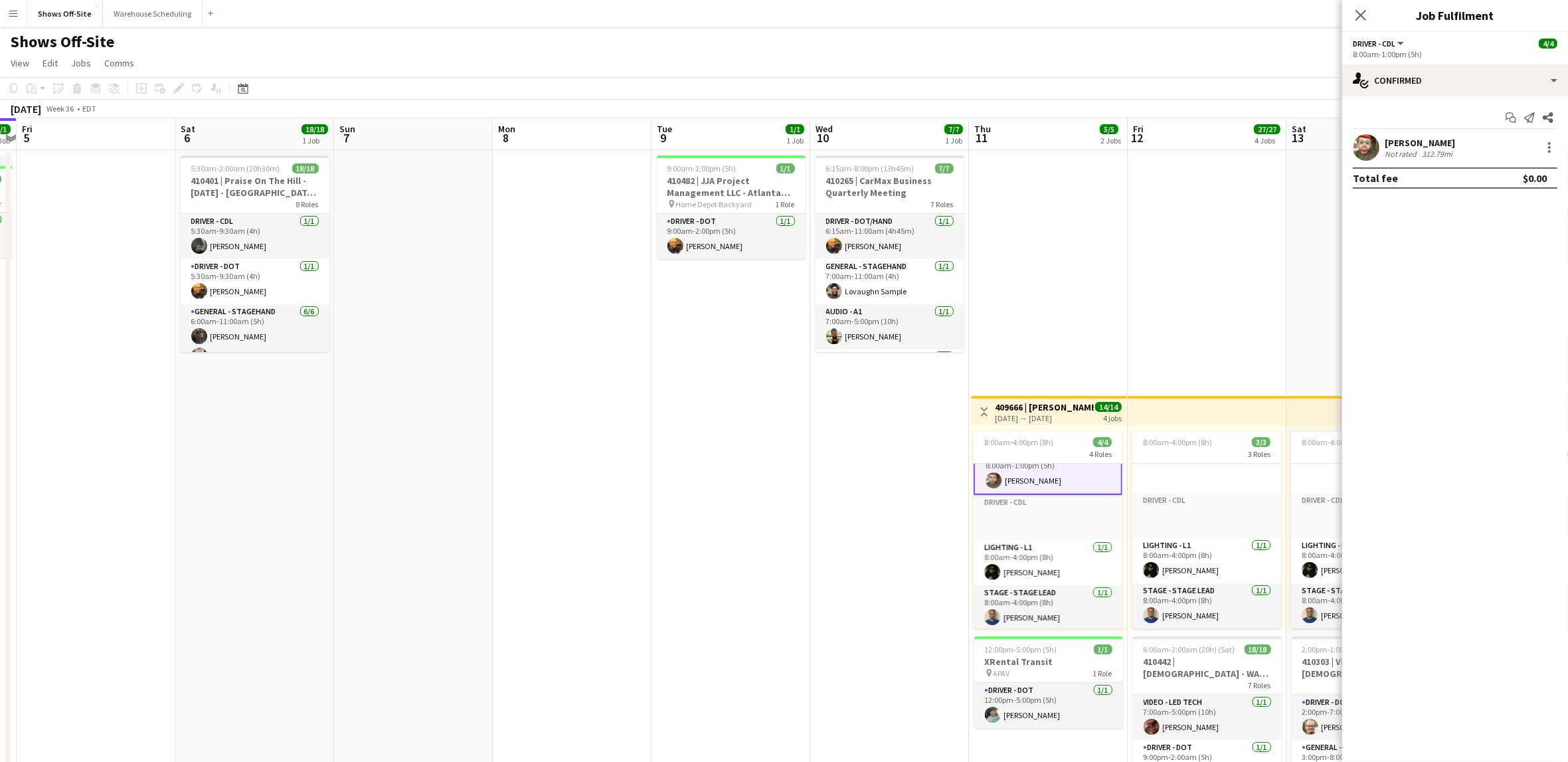
scroll to position [63, 0]
click at [1437, 137] on div "[PERSON_NAME]" at bounding box center [1420, 143] width 70 height 12
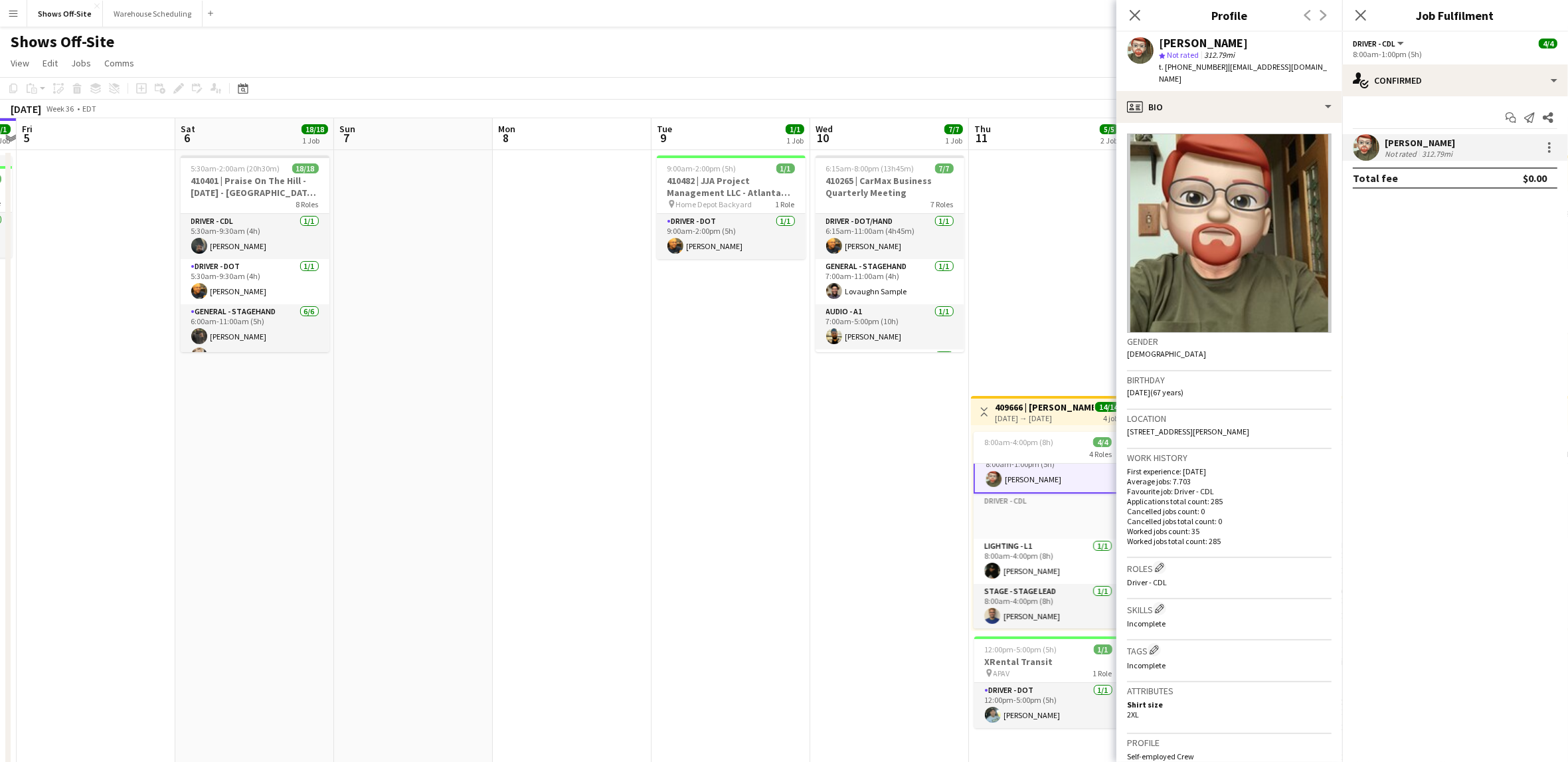
click at [1188, 67] on span "t. [PHONE_NUMBER]" at bounding box center [1193, 66] width 69 height 10
click at [1188, 66] on span "t. [PHONE_NUMBER]" at bounding box center [1193, 66] width 69 height 10
copy span "14045455545"
drag, startPoint x: 826, startPoint y: 501, endPoint x: 844, endPoint y: 500, distance: 18.0
click at [826, 501] on app-date-cell "6:15am-8:00pm (13h45m) 7/7 410265 | CarMax Business Quarterly Meeting 7 Roles D…" at bounding box center [890, 661] width 159 height 1022
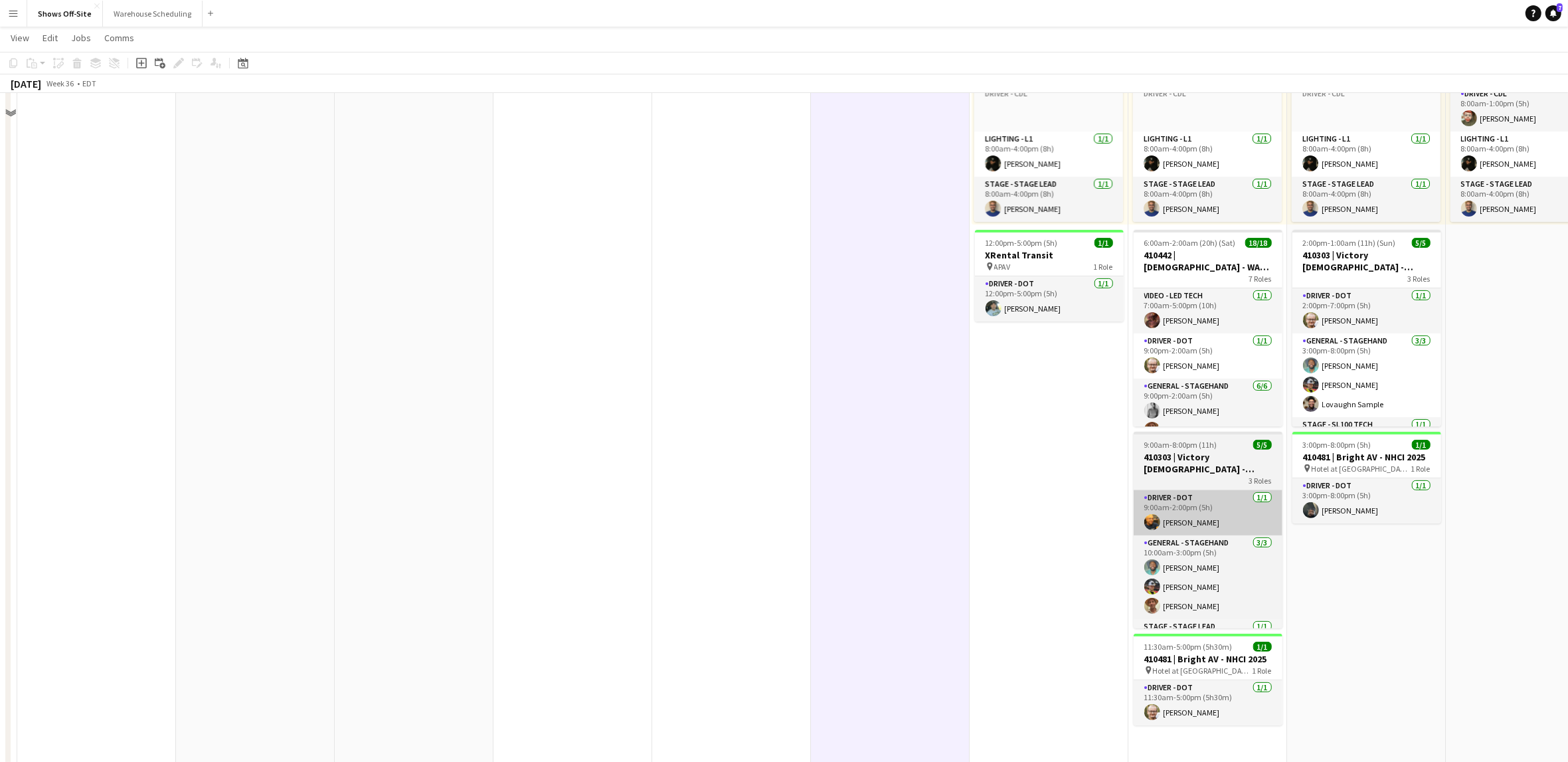
scroll to position [407, 0]
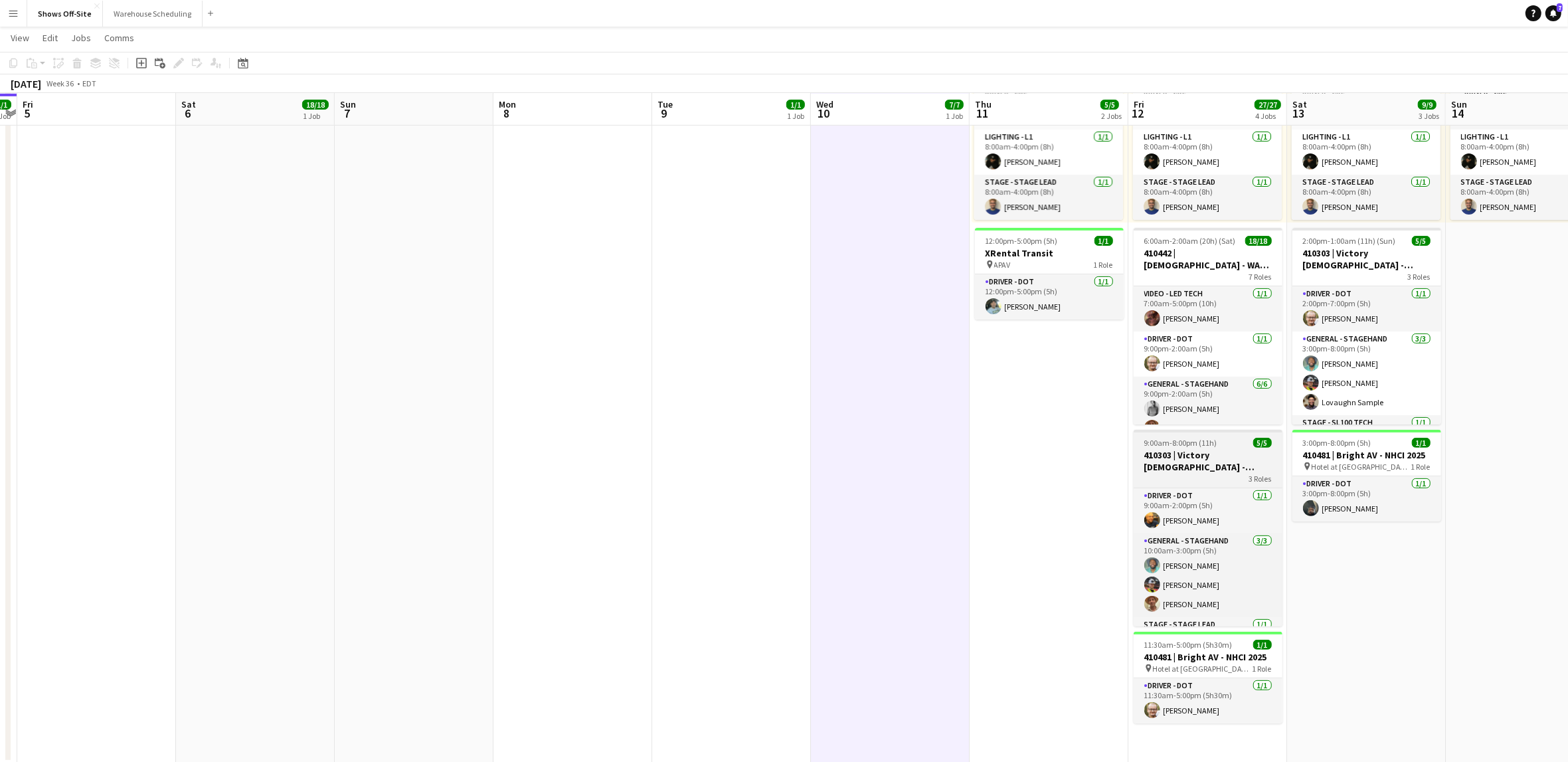
click at [1209, 462] on h3 "410303 | Victory [DEMOGRAPHIC_DATA] - Volunteer Appreciation Event" at bounding box center [1209, 462] width 149 height 24
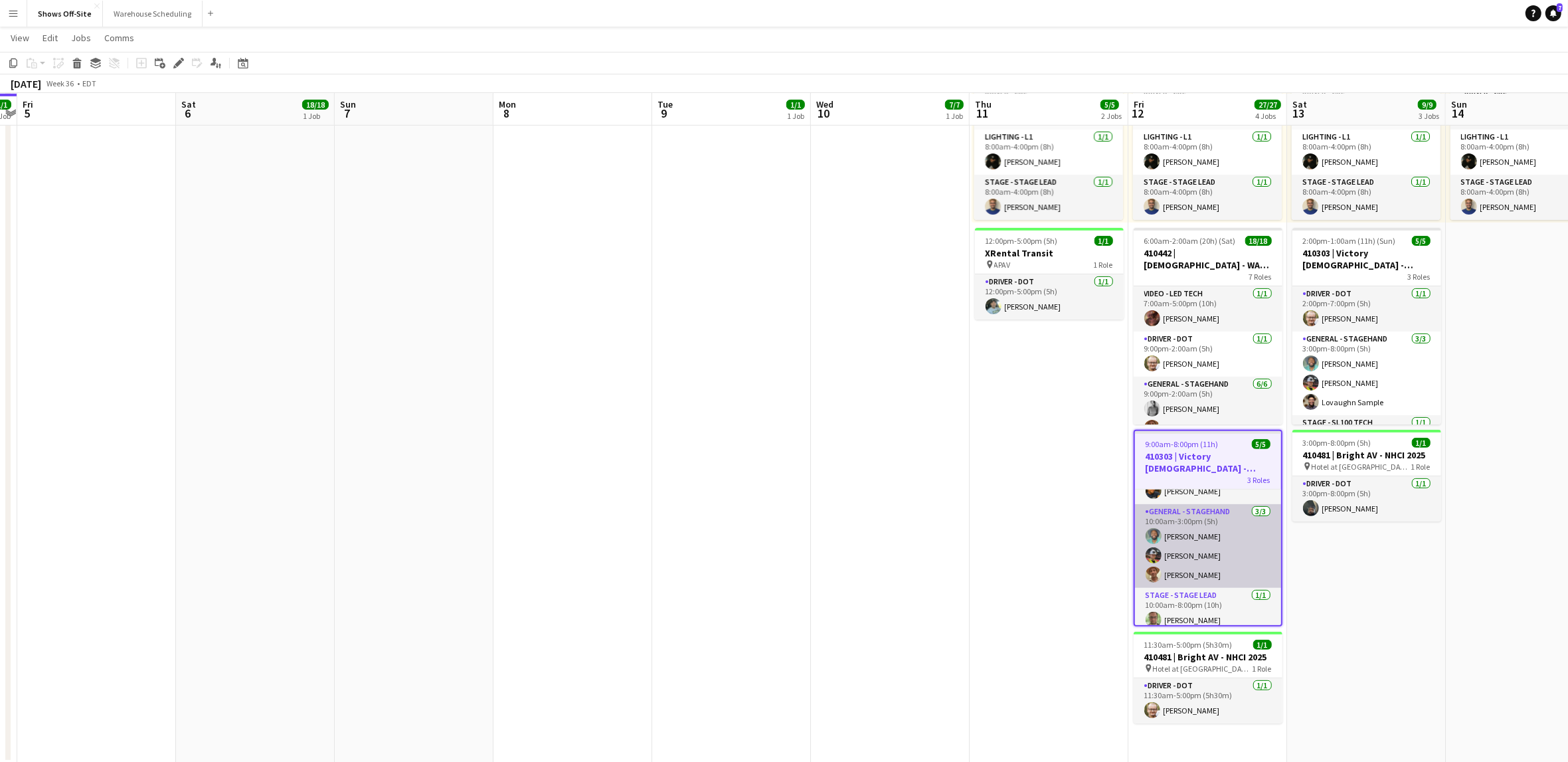
scroll to position [39, 0]
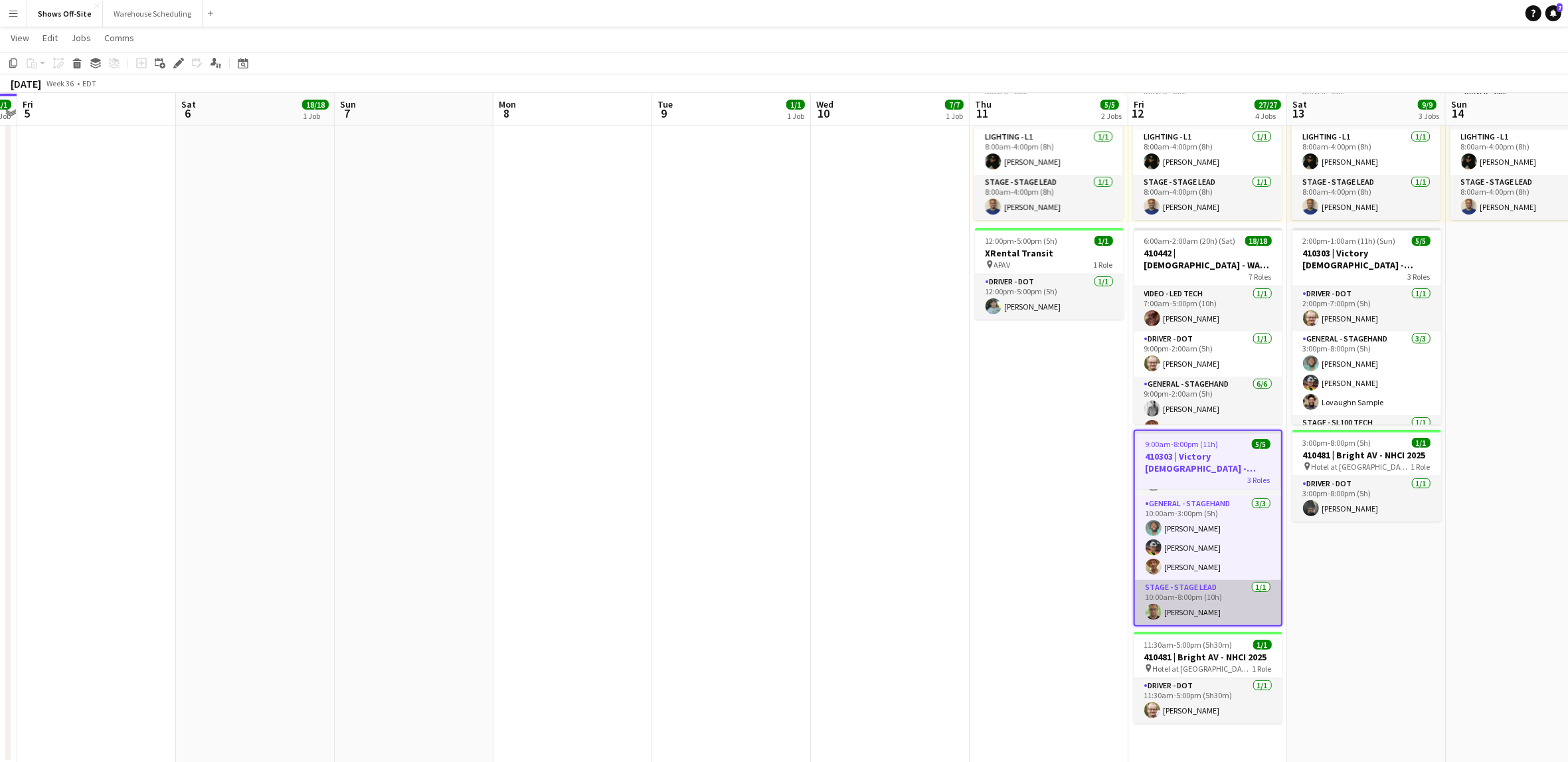
click at [1210, 614] on app-card-role "Stage - Stage Lead [DATE] 10:00am-8:00pm (10h) [PERSON_NAME]" at bounding box center [1208, 602] width 147 height 45
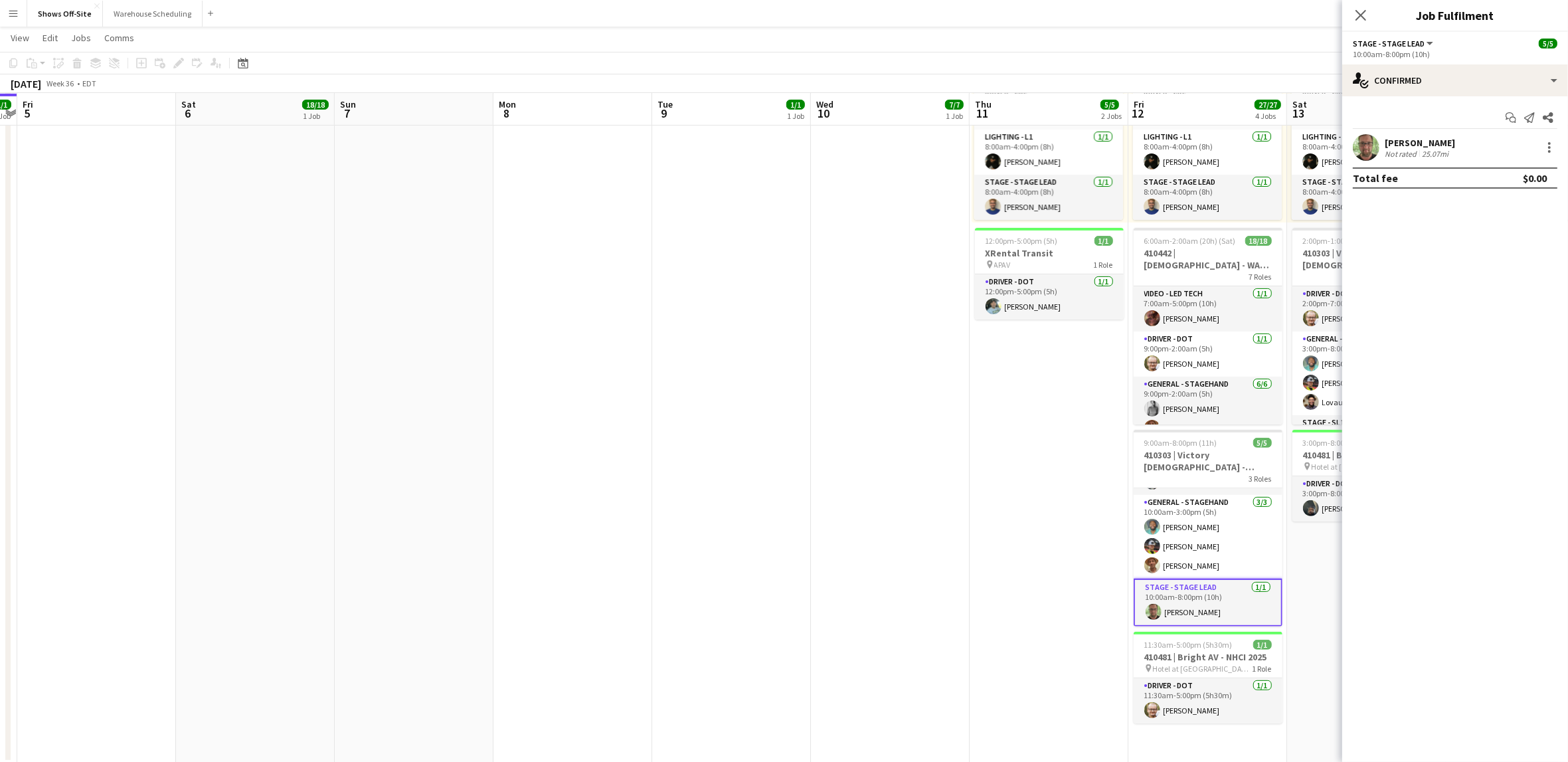
click at [1400, 150] on div "Not rated" at bounding box center [1402, 154] width 35 height 10
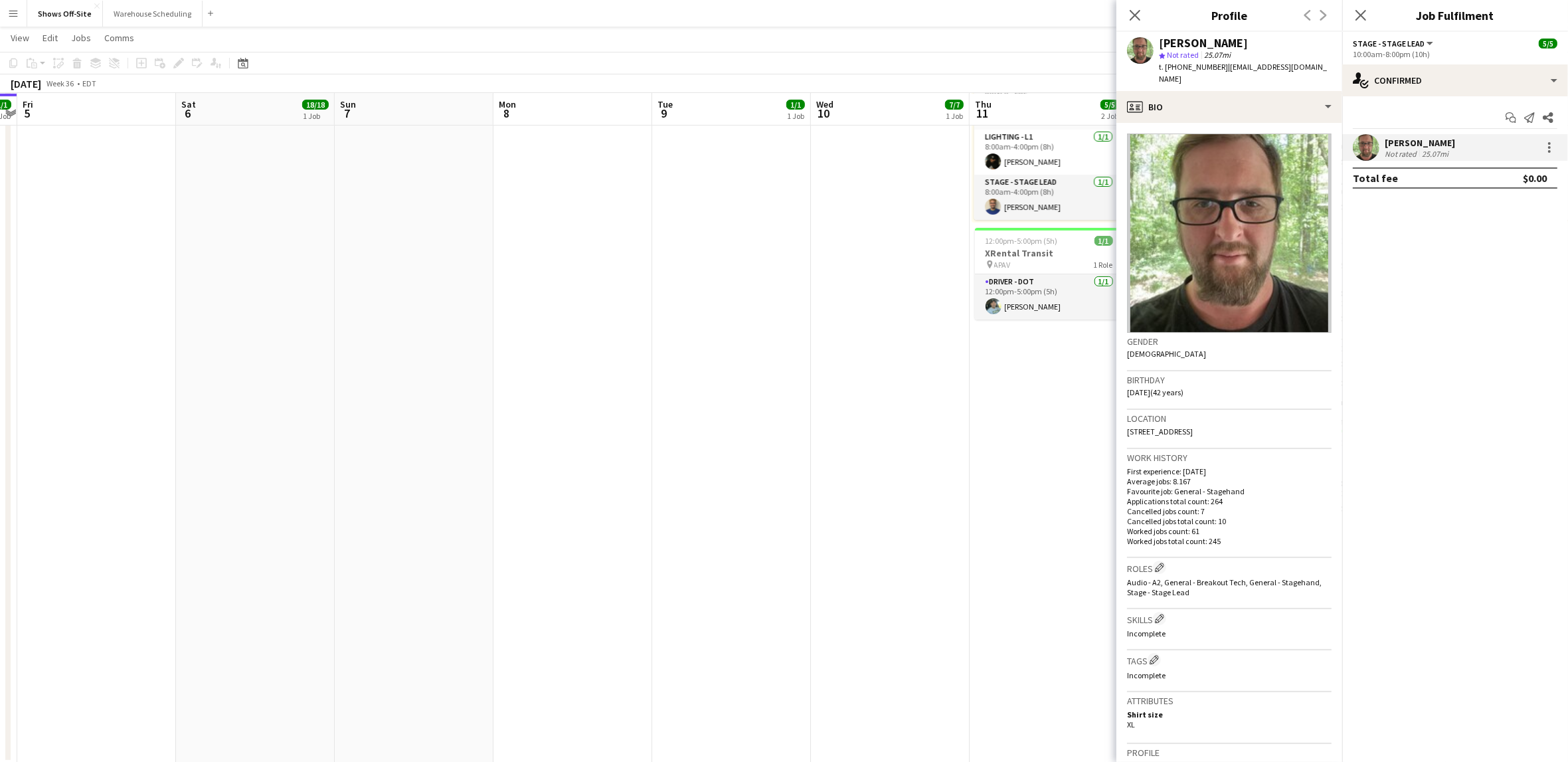
click at [1195, 70] on span "t. [PHONE_NUMBER]" at bounding box center [1193, 66] width 69 height 10
copy span "17704029972"
click at [1294, 69] on span "| [EMAIL_ADDRESS][DOMAIN_NAME]" at bounding box center [1243, 72] width 168 height 22
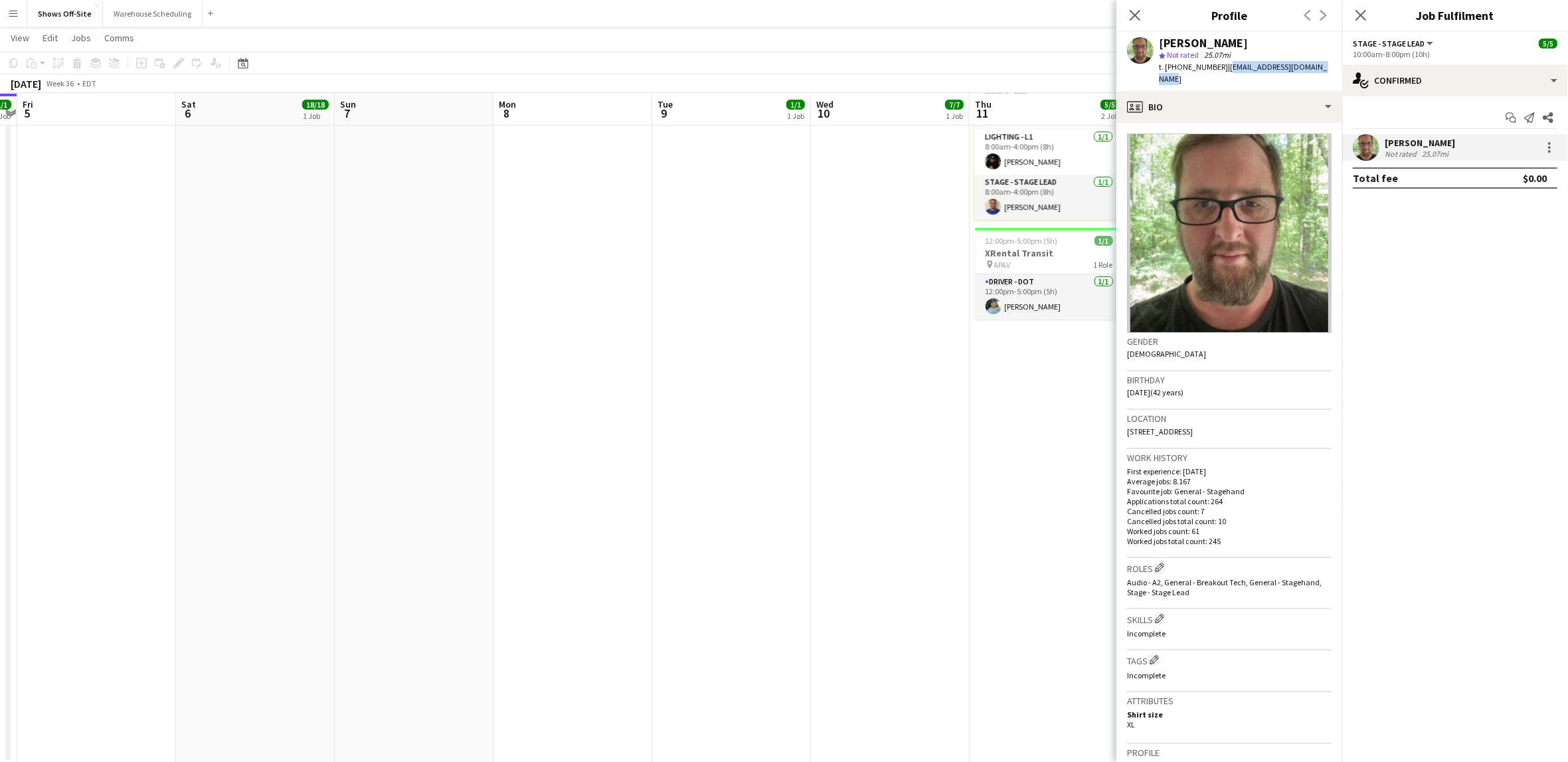
drag, startPoint x: 1324, startPoint y: 70, endPoint x: 1218, endPoint y: 67, distance: 106.0
click at [1218, 67] on div "[PERSON_NAME] star Not rated 25.07mi t. [PHONE_NUMBER] | [EMAIL_ADDRESS][DOMAIN…" at bounding box center [1229, 61] width 226 height 59
click at [1062, 531] on app-date-cell "Toggle View 409666 | [PERSON_NAME] Event [DATE] → [DATE] 14/14 4 jobs 8:00am-4:…" at bounding box center [1049, 253] width 159 height 1022
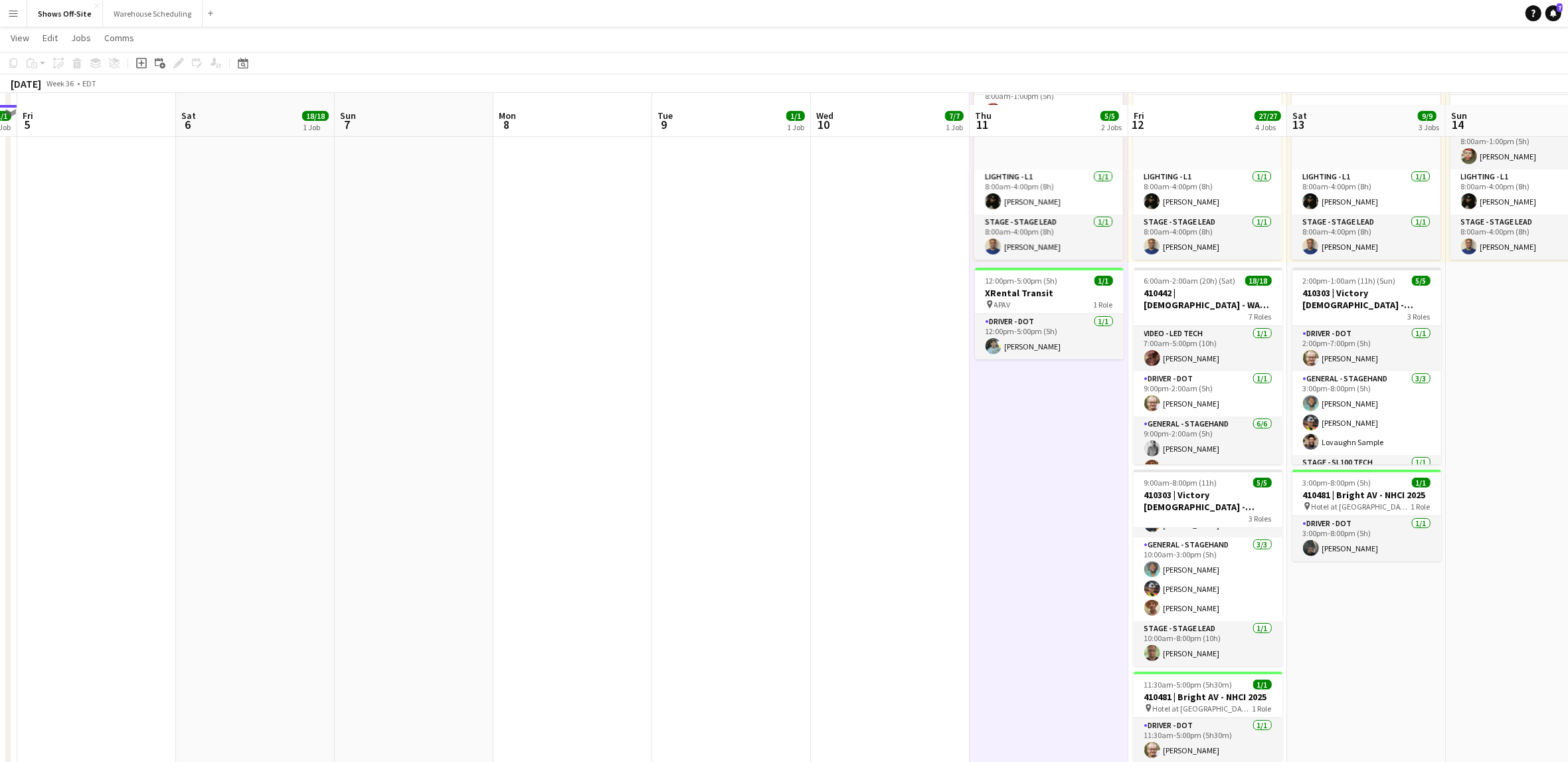
scroll to position [407, 0]
